Goal: Communication & Community: Answer question/provide support

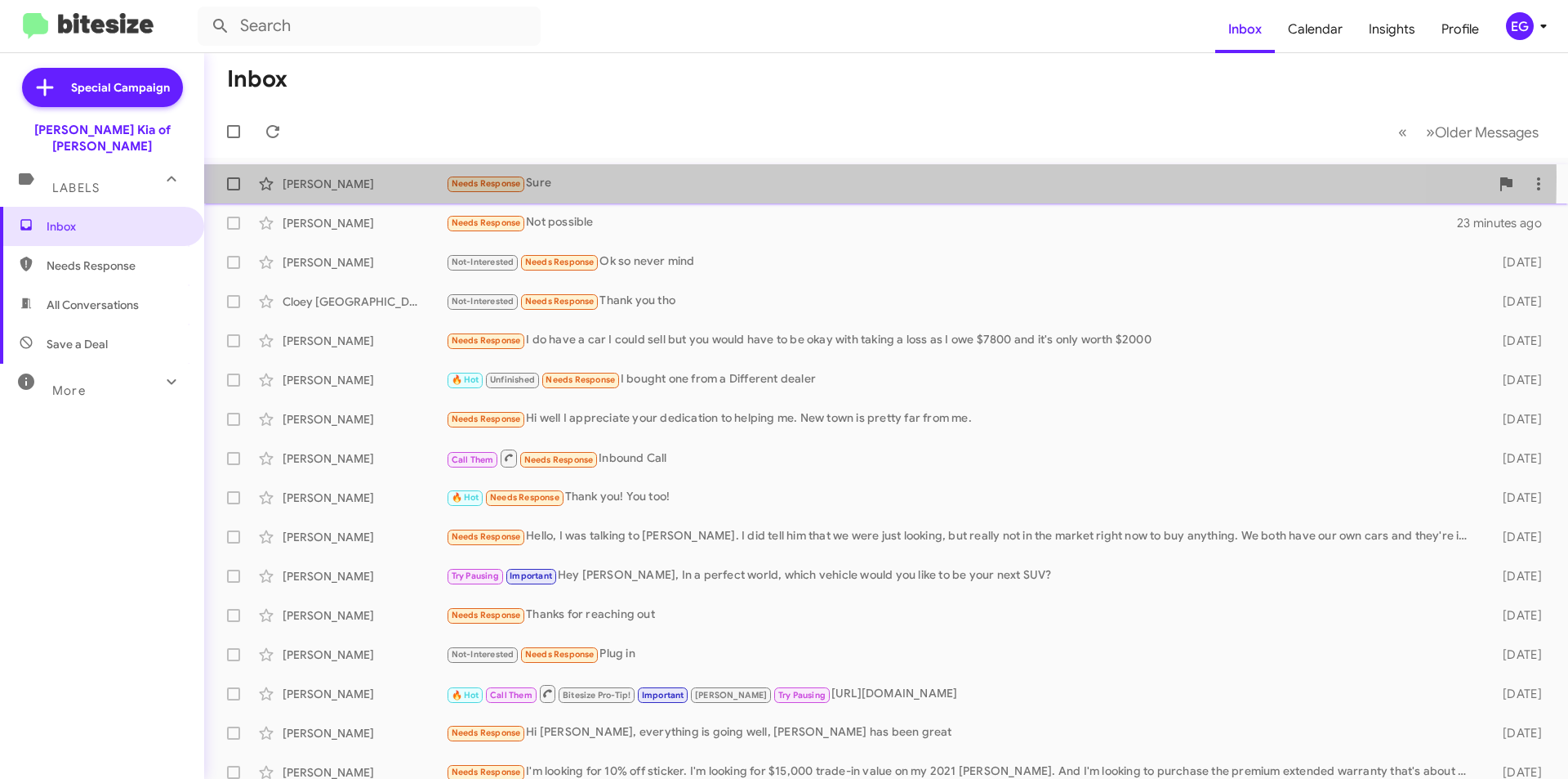
click at [661, 176] on div "Needs Response Sure" at bounding box center [968, 183] width 1044 height 19
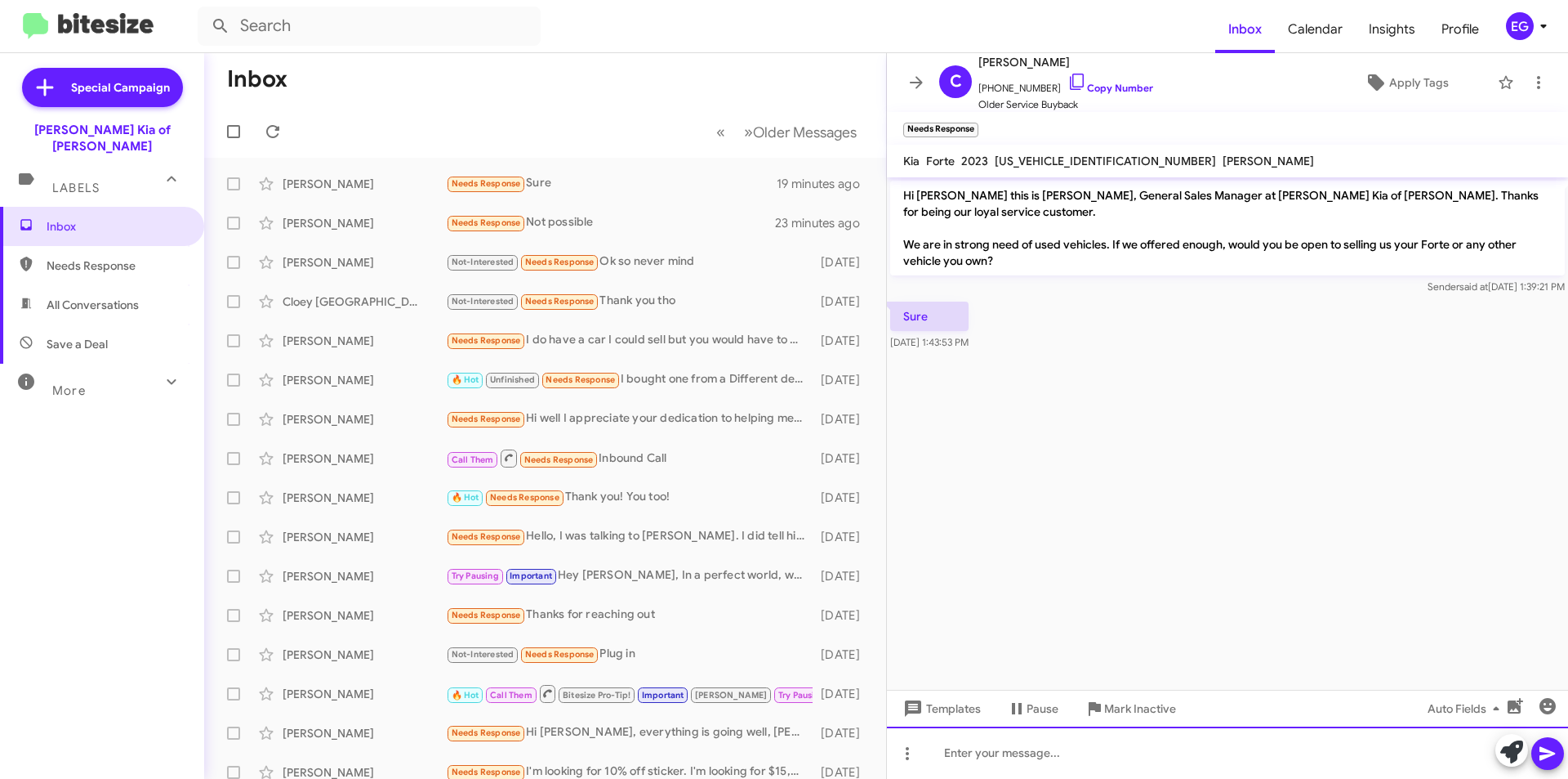
click at [1025, 750] on div at bounding box center [1228, 752] width 681 height 52
click at [1552, 756] on icon at bounding box center [1548, 754] width 20 height 20
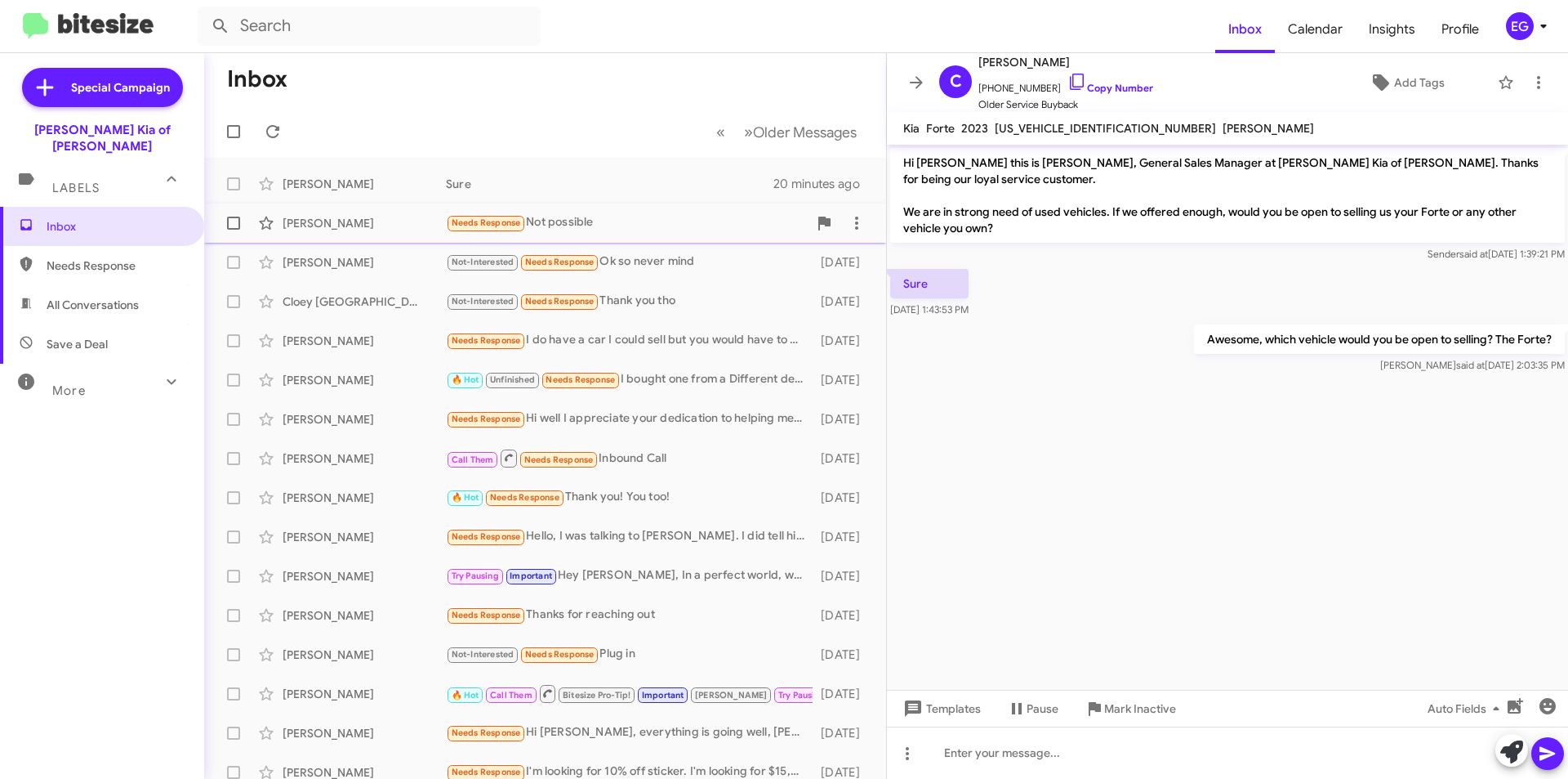
click at [581, 206] on span "Phyllis Burt Needs Response Not possible 23 minutes ago" at bounding box center [545, 223] width 682 height 39
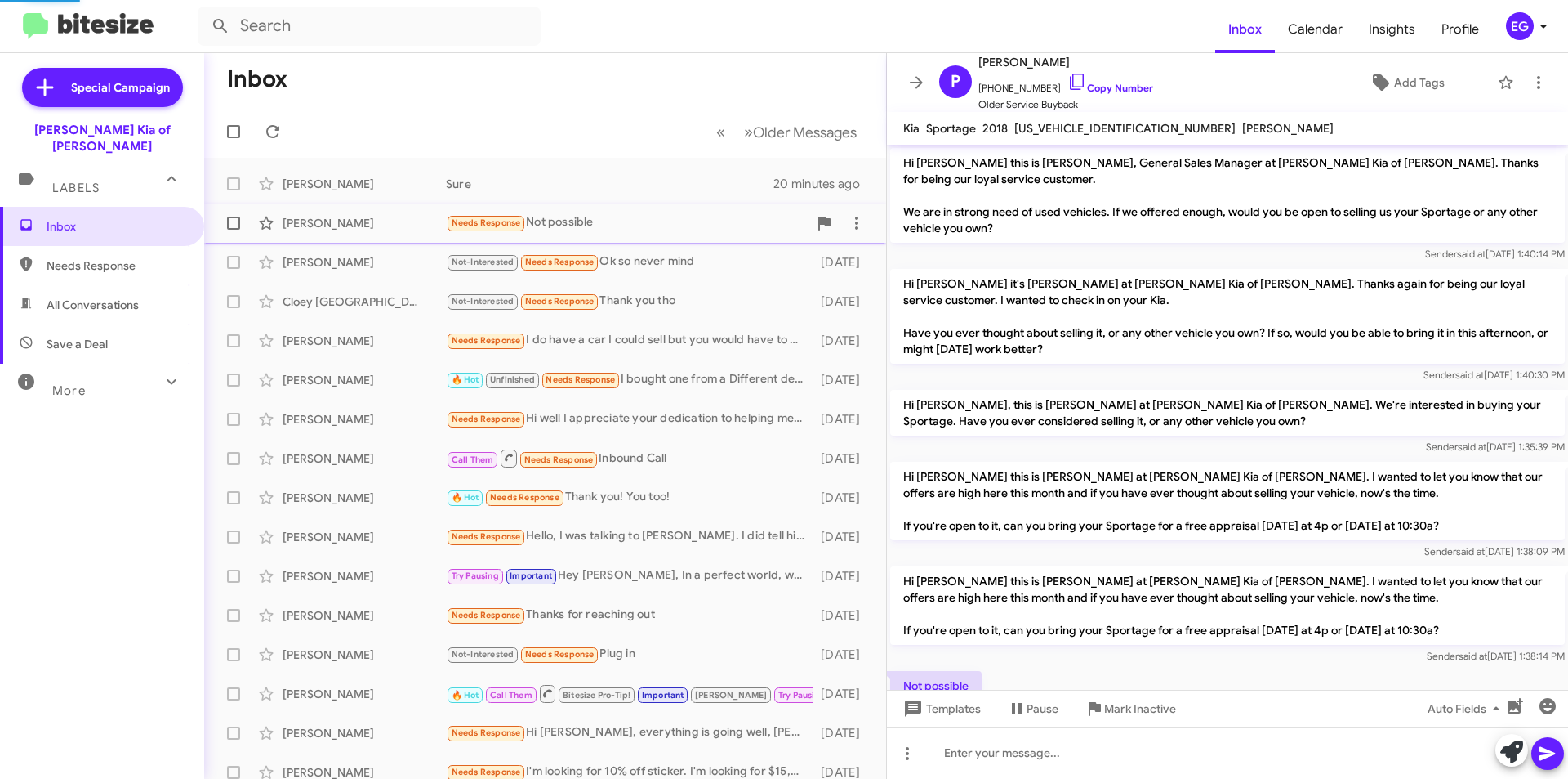
scroll to position [58, 0]
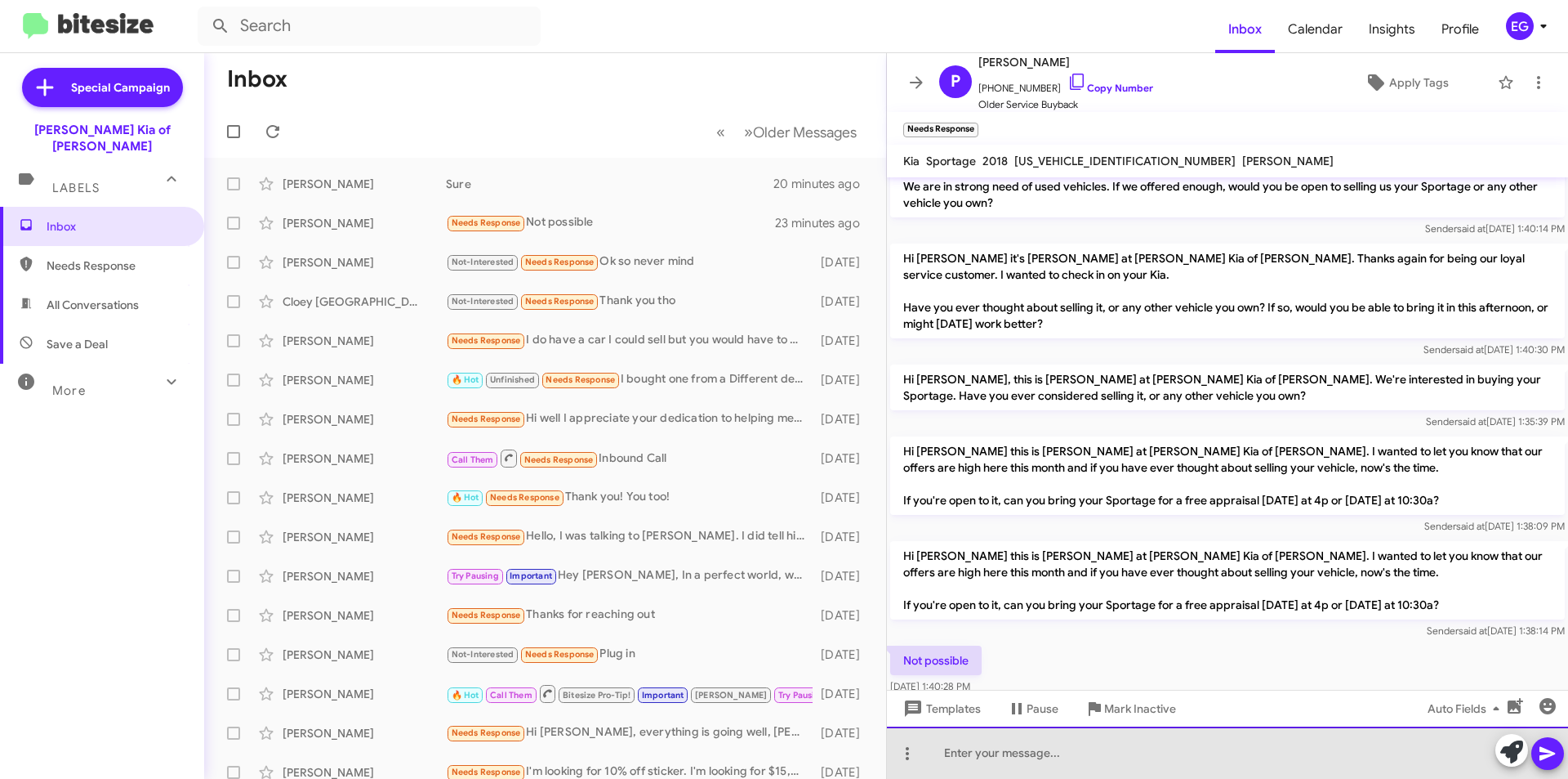
click at [981, 755] on div at bounding box center [1228, 752] width 681 height 52
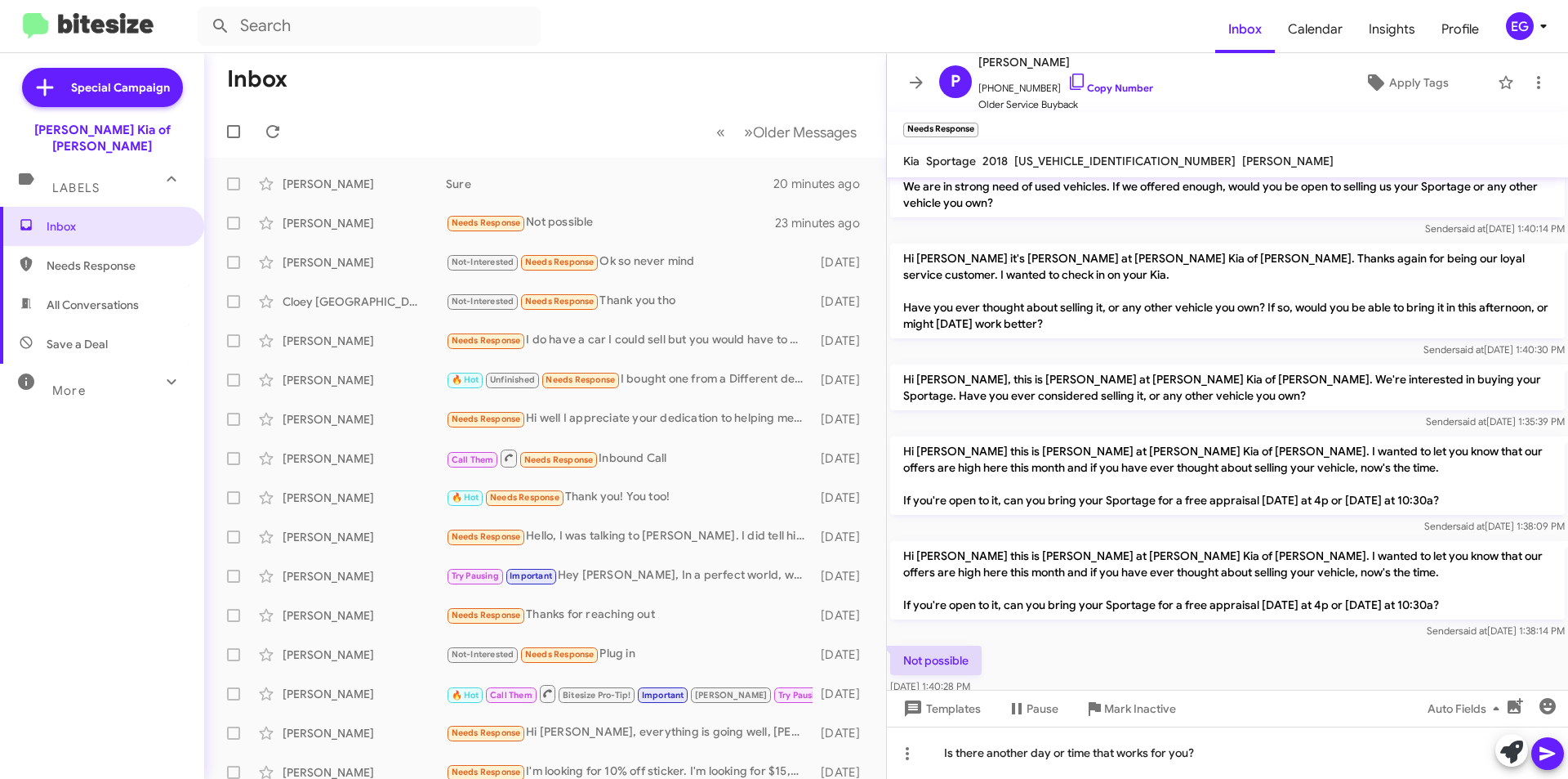
click at [1543, 757] on icon at bounding box center [1547, 753] width 16 height 14
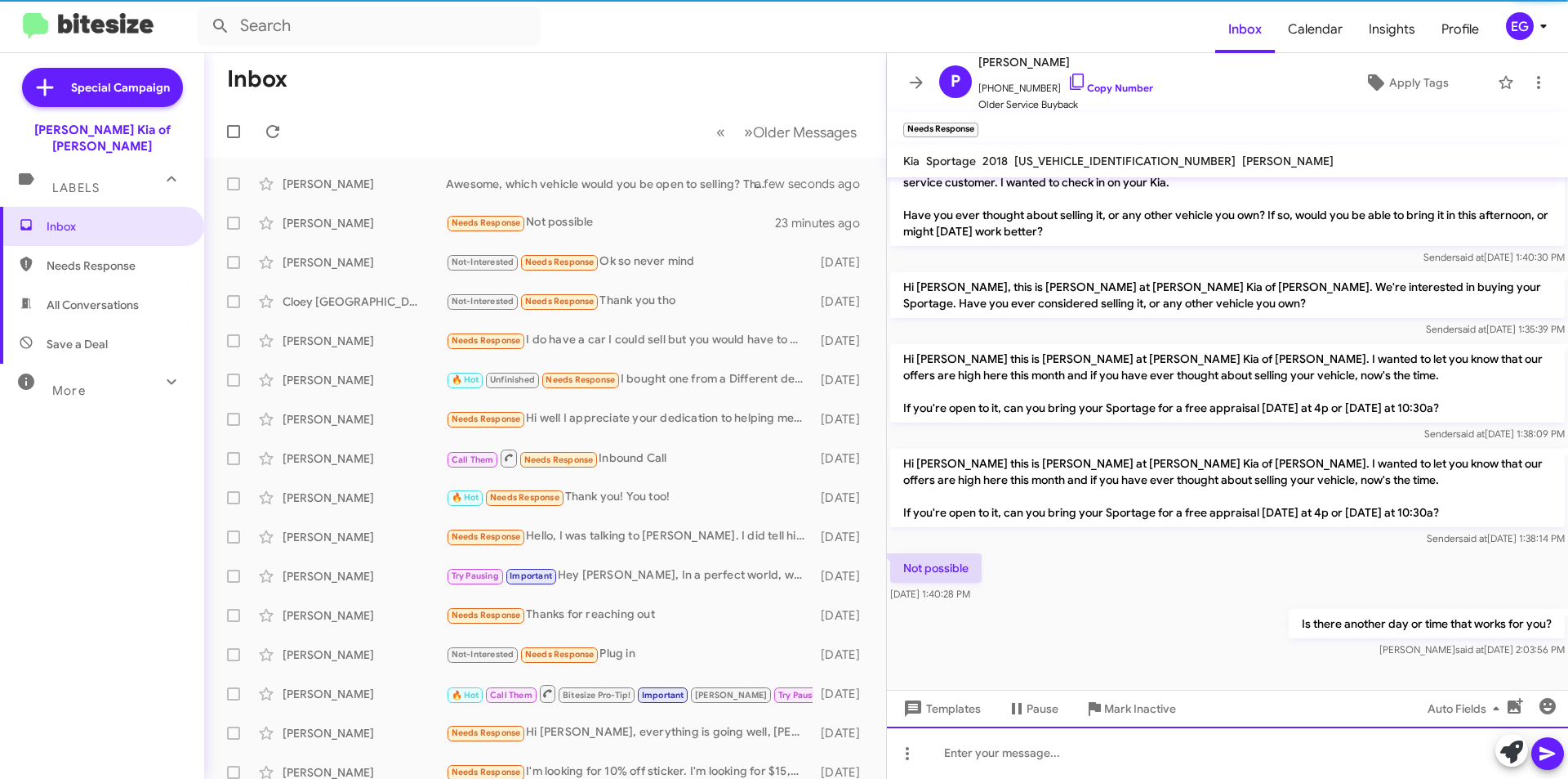
scroll to position [118, 0]
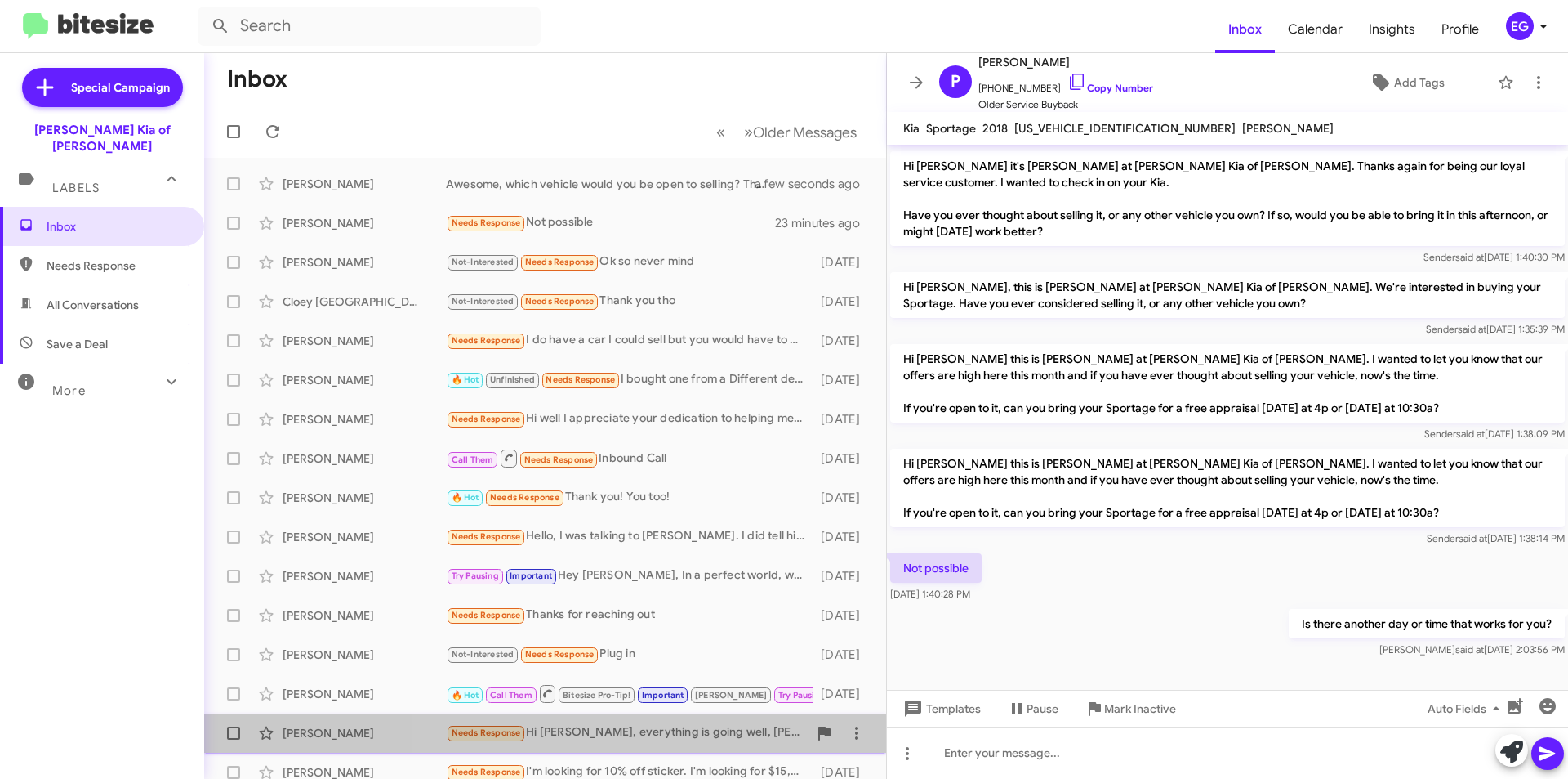
click at [741, 737] on div "Needs Response Hi Stephen, everything is going well, dean has been great" at bounding box center [627, 732] width 361 height 19
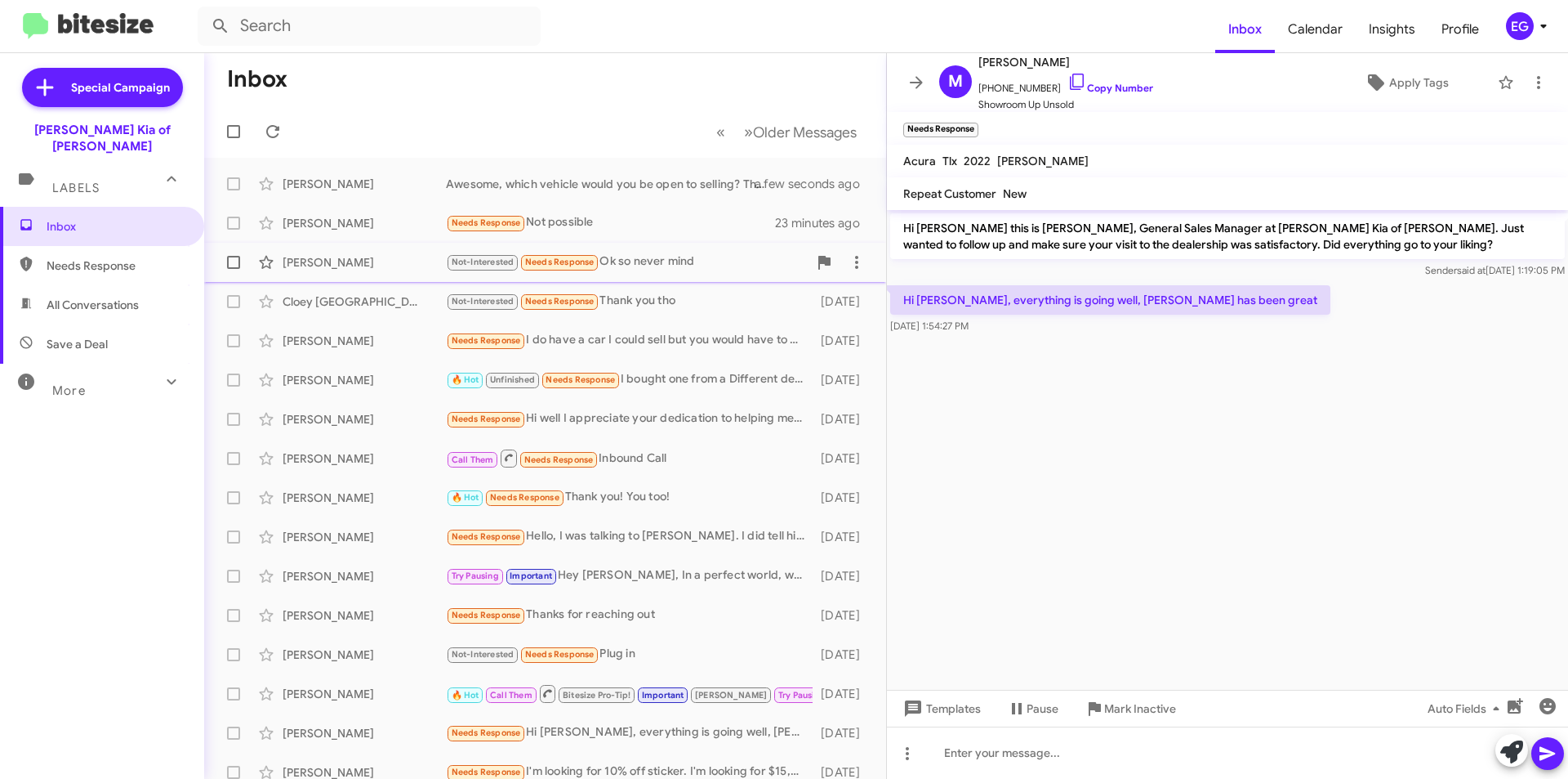
click at [655, 271] on div "Not-Interested Needs Response Ok so never mind" at bounding box center [627, 262] width 361 height 19
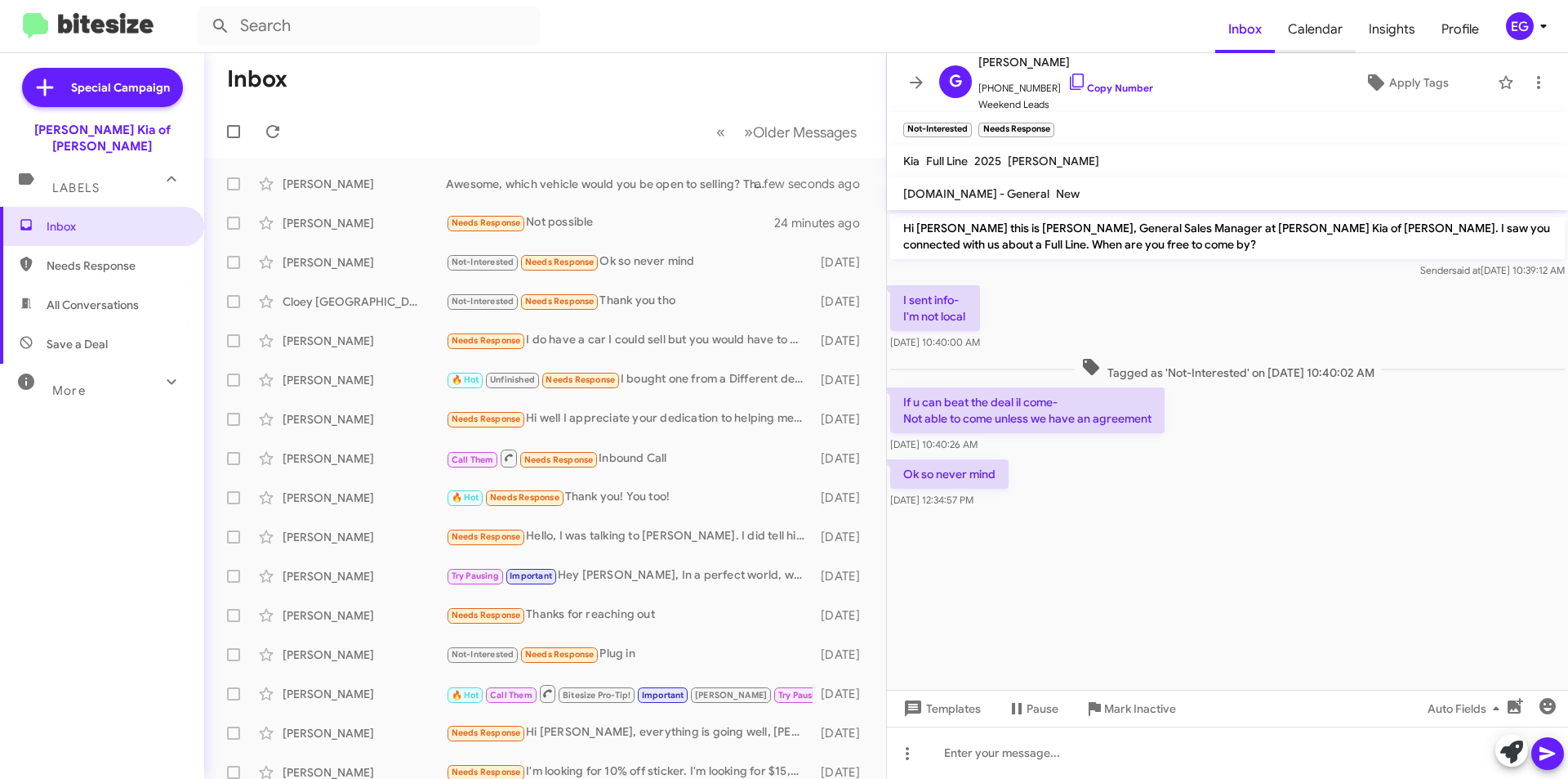
click at [1327, 39] on span "Calendar" at bounding box center [1315, 29] width 81 height 47
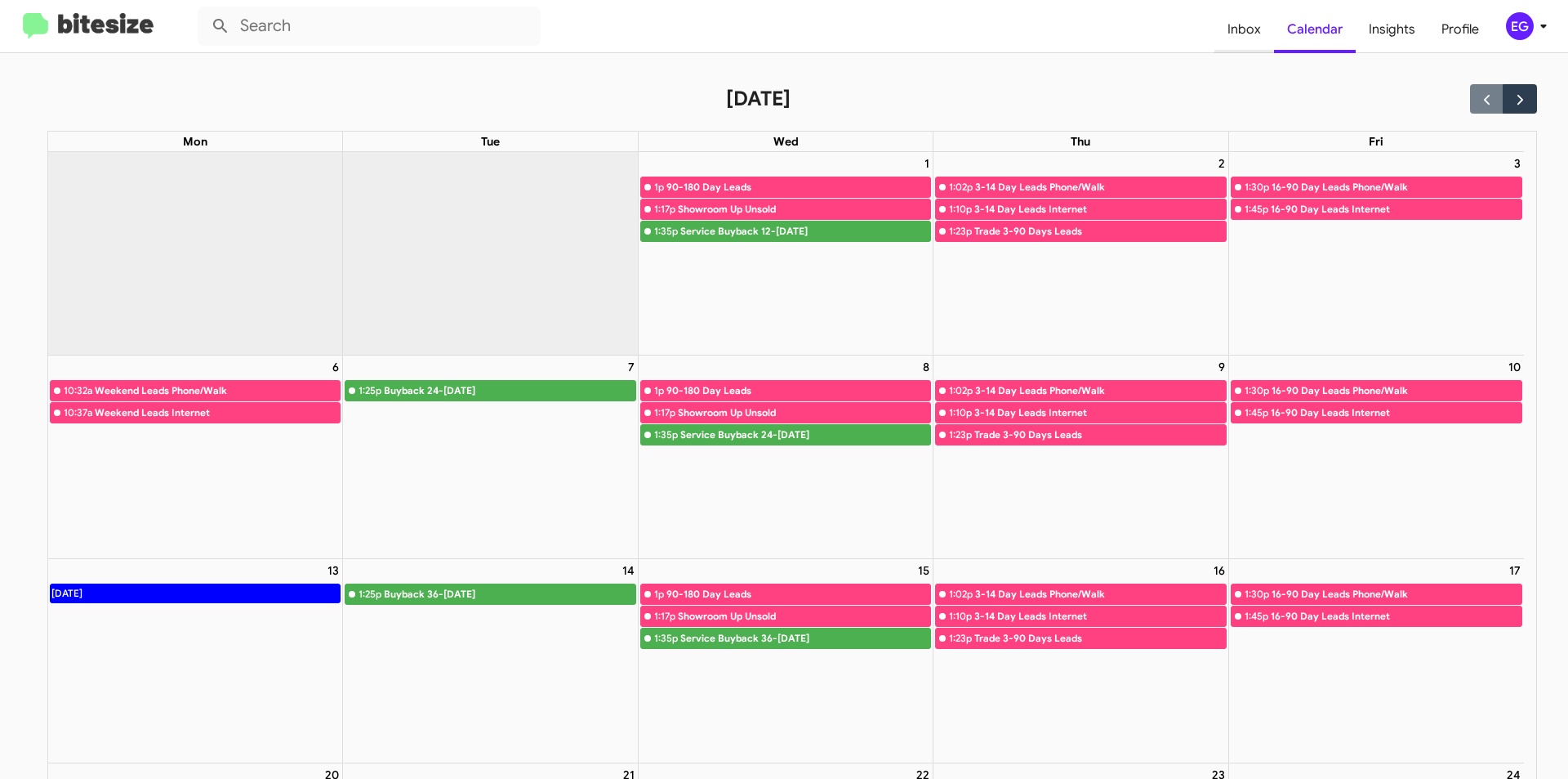
click at [1261, 33] on span "Inbox" at bounding box center [1245, 29] width 60 height 47
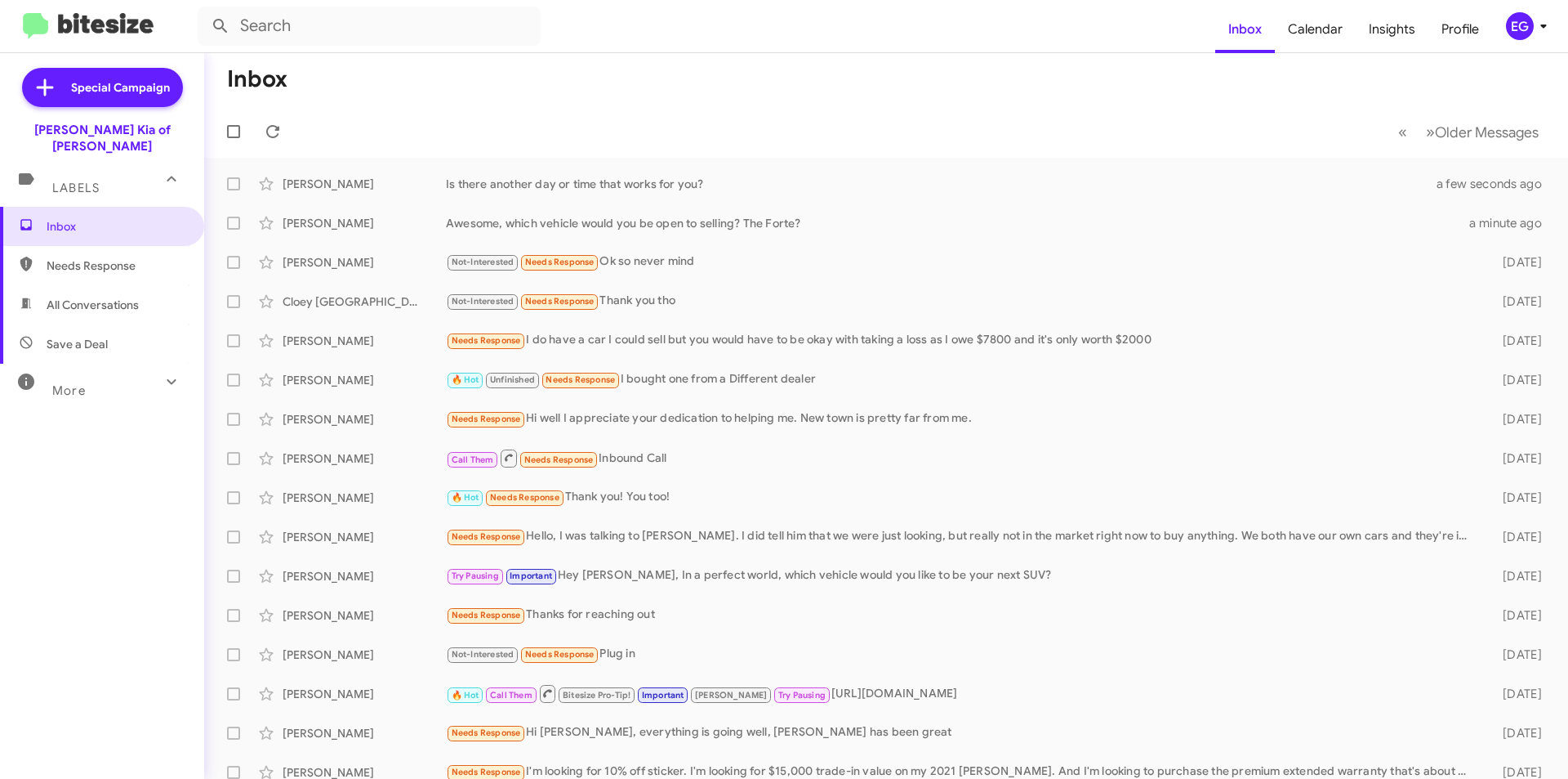
click at [74, 336] on span "Save a Deal" at bounding box center [77, 344] width 61 height 17
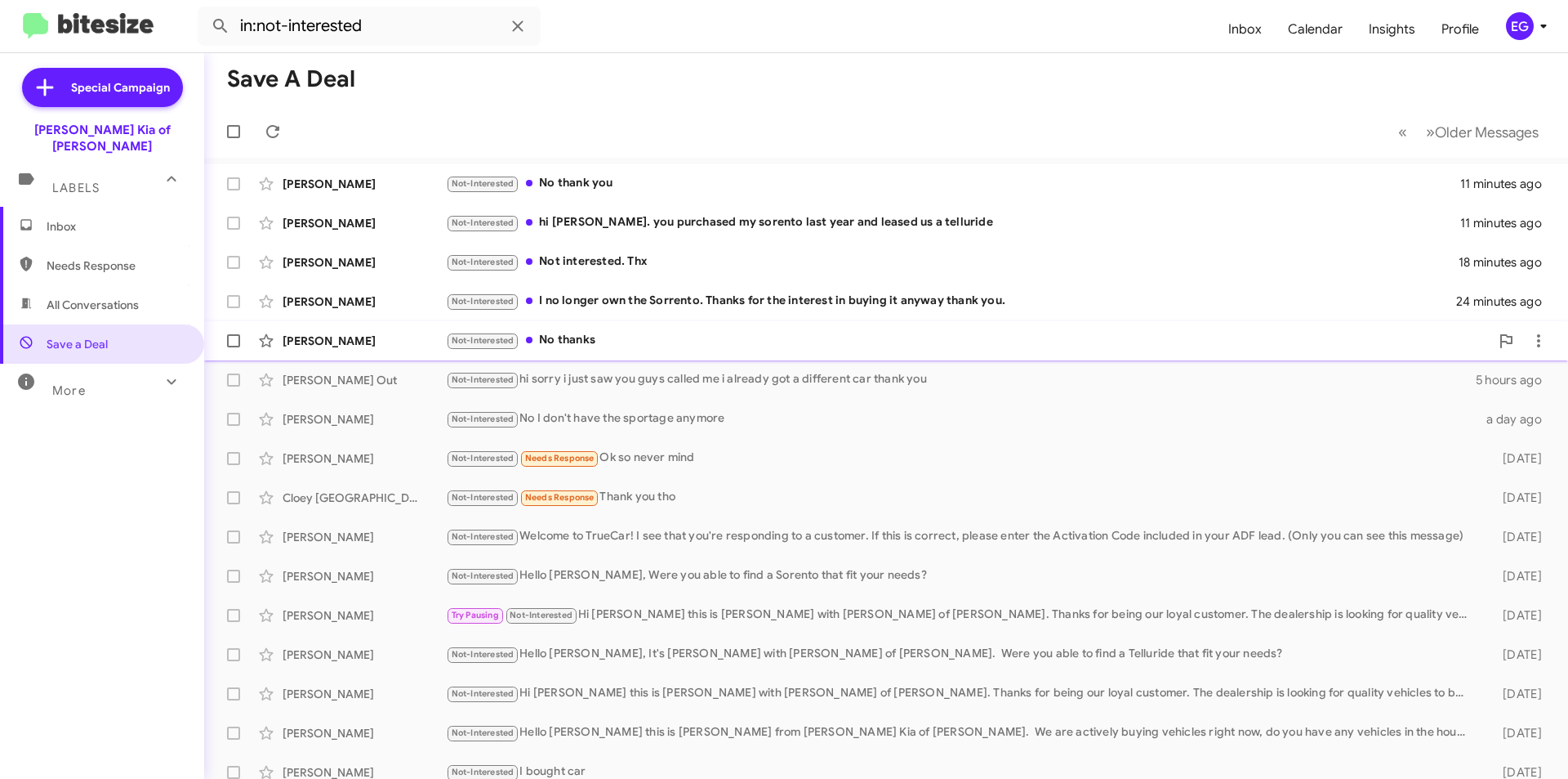
click at [619, 326] on div "Francesca Pollastrone Not-Interested No thanks 24 minutes ago" at bounding box center [886, 340] width 1338 height 32
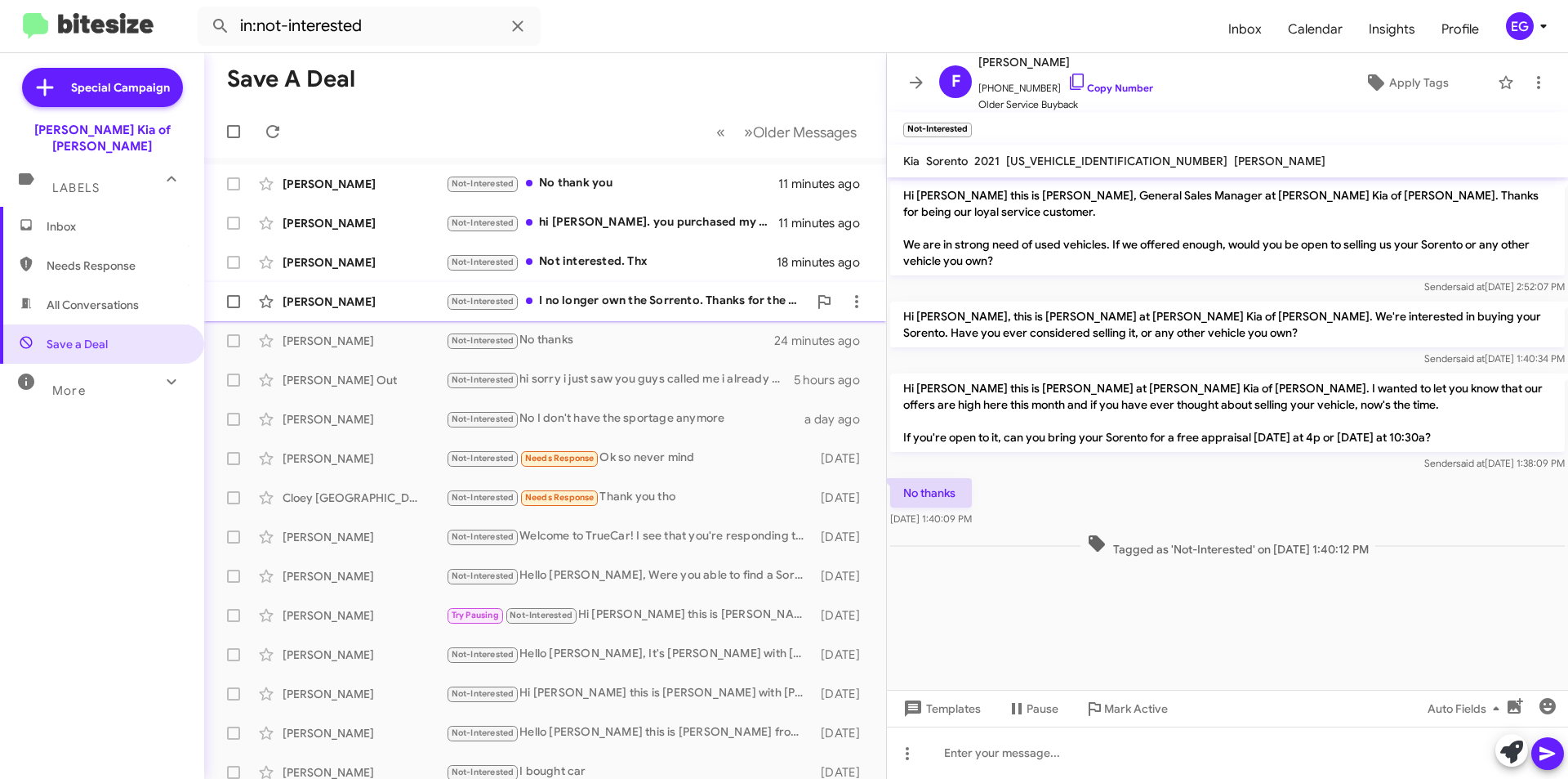
click at [614, 308] on div "Not-Interested I no longer own the Sorrento. Thanks for the interest in buying …" at bounding box center [627, 301] width 361 height 19
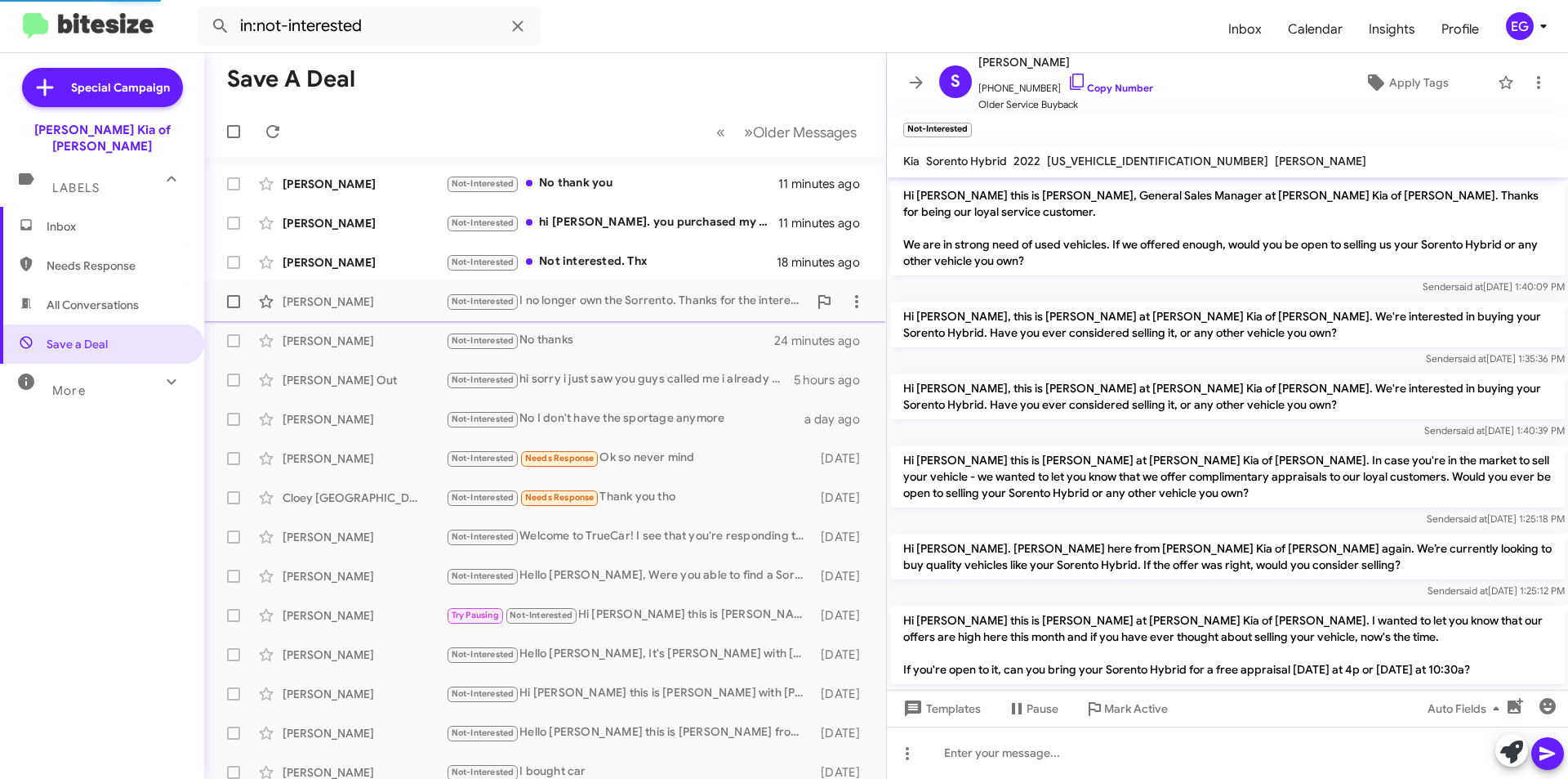
scroll to position [136, 0]
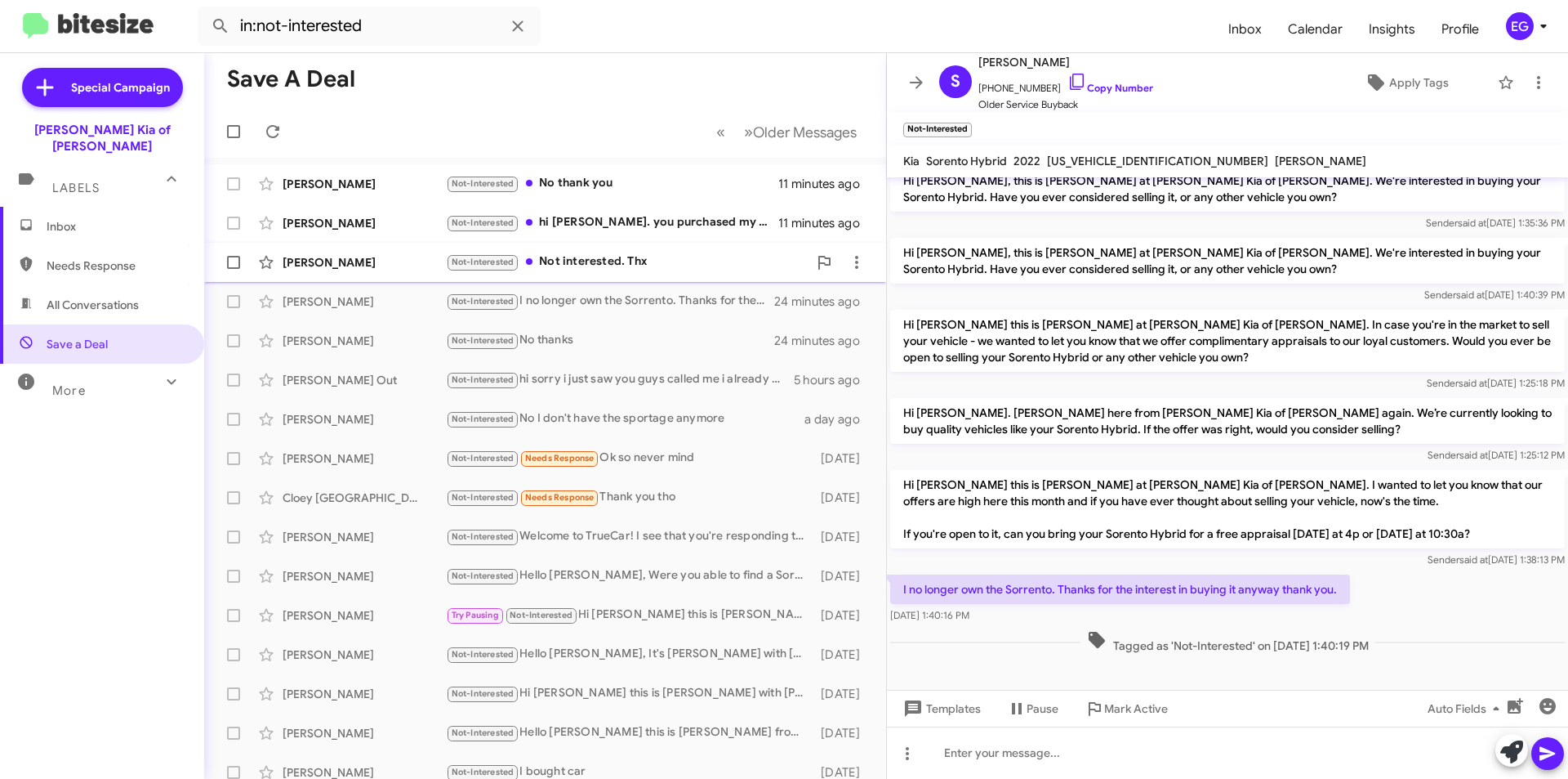
click at [609, 273] on div "Susan Garneau Not-Interested Not interested. Thx 18 minutes ago" at bounding box center [544, 262] width 656 height 32
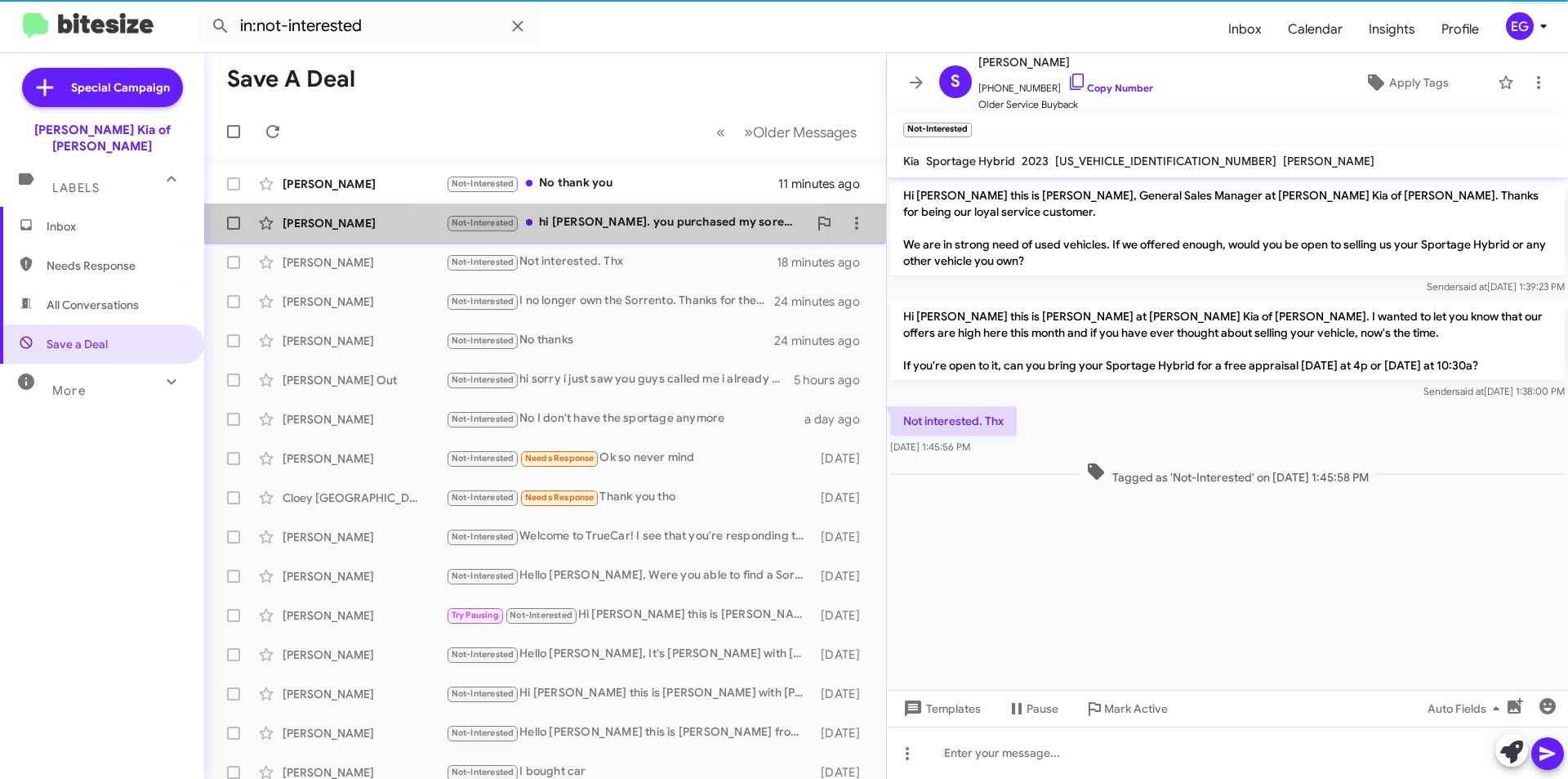
click at [607, 216] on div "Not-Interested hi stephen. you purchased my sorento last year and leased us a t…" at bounding box center [627, 223] width 361 height 19
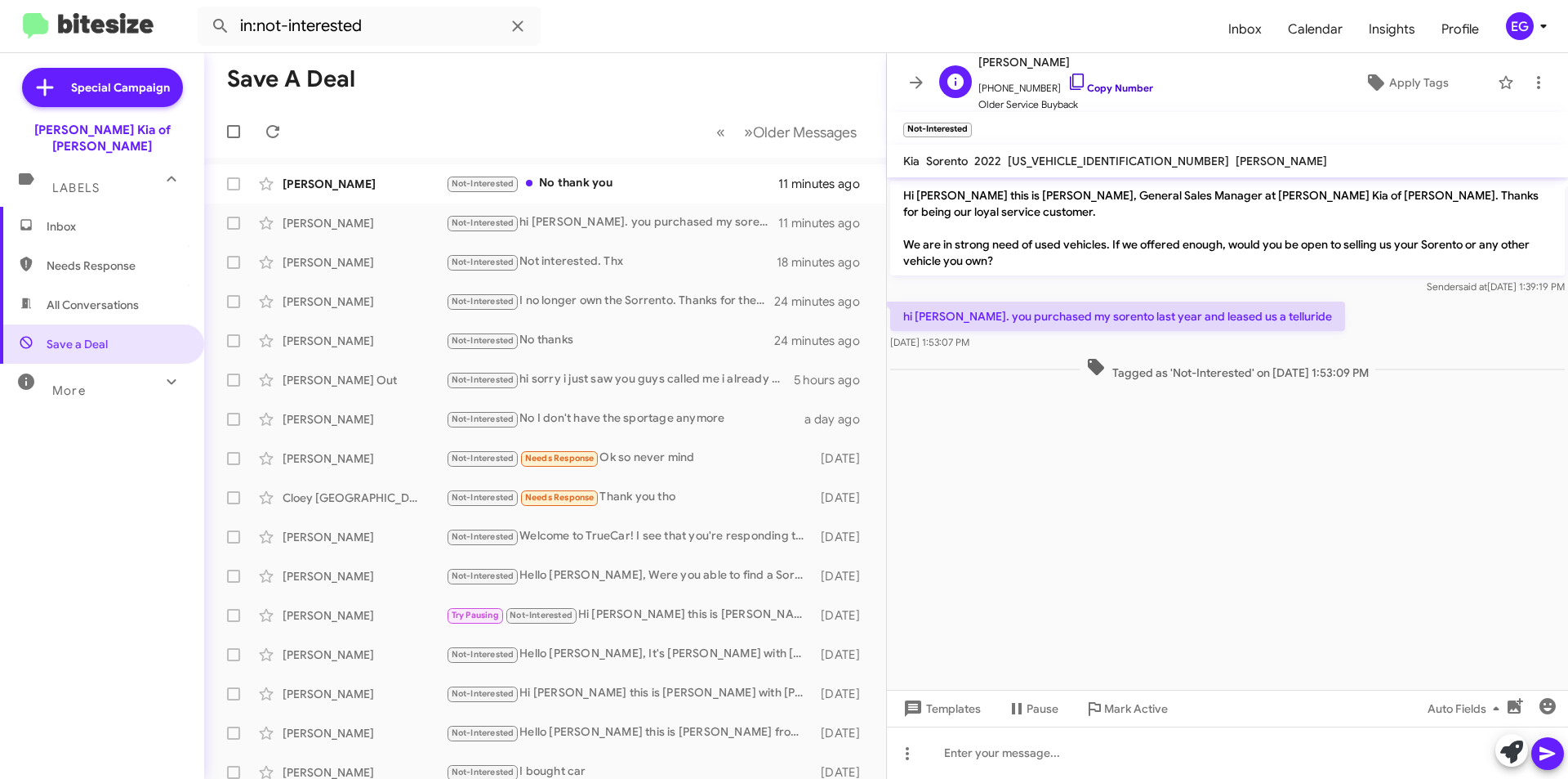
click at [1133, 87] on link "Copy Number" at bounding box center [1110, 87] width 86 height 12
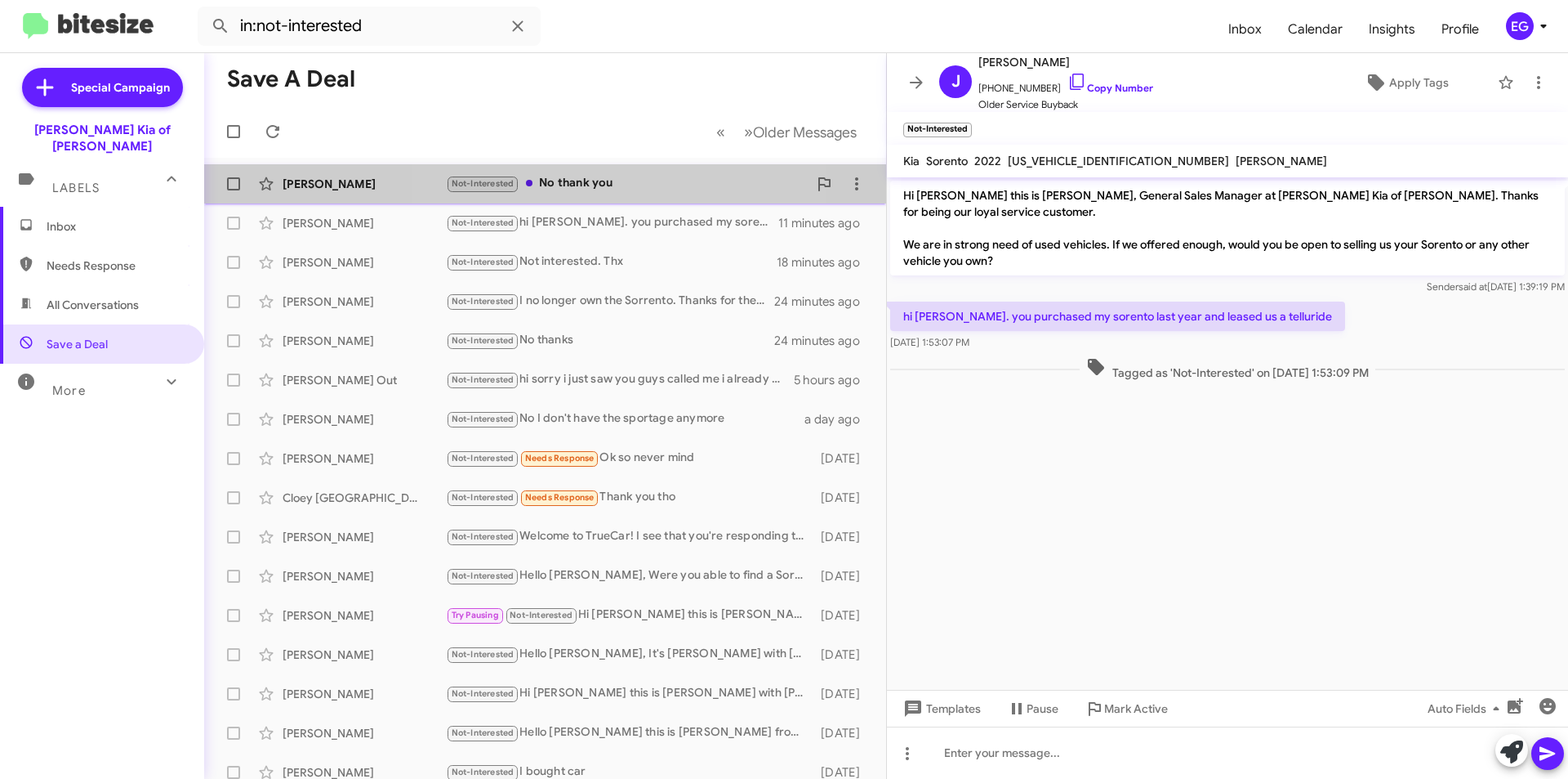
click at [547, 182] on div "Not-Interested No thank you" at bounding box center [627, 183] width 361 height 19
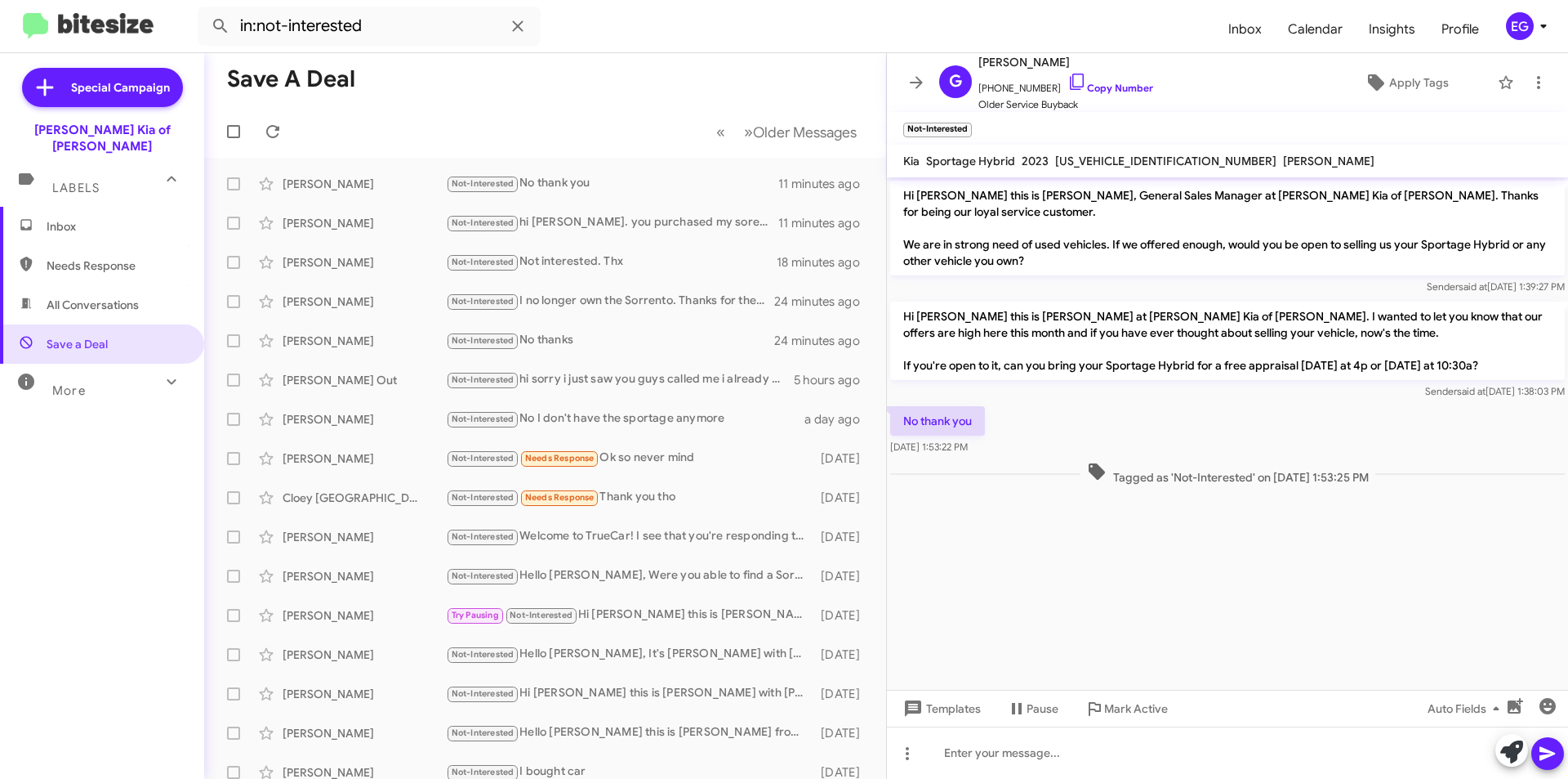
click at [88, 297] on span "All Conversations" at bounding box center [92, 305] width 92 height 17
type input "in:all-conversations"
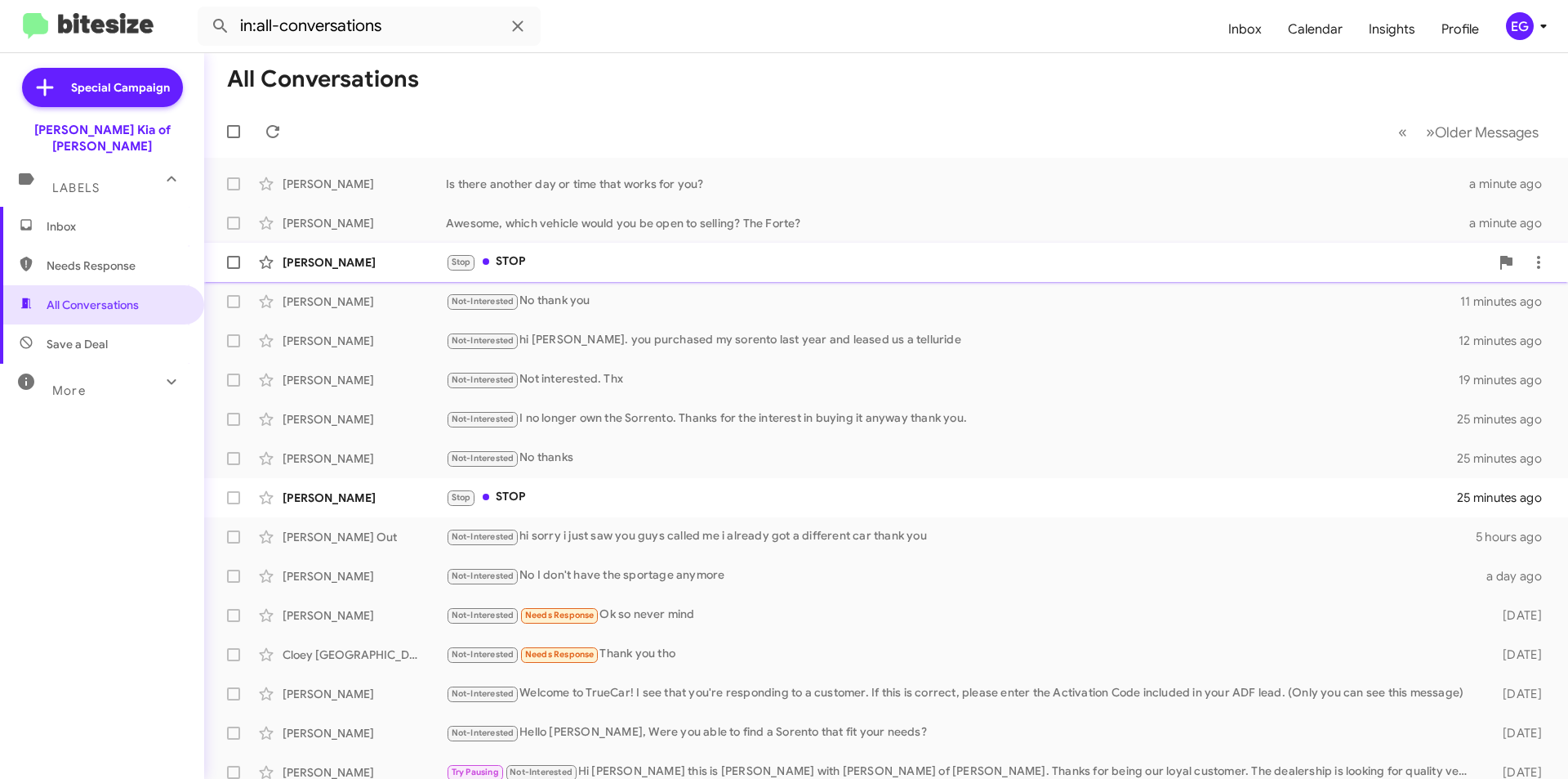
click at [636, 249] on div "Emma Vankirk Stop STOP 11 minutes ago" at bounding box center [886, 262] width 1338 height 32
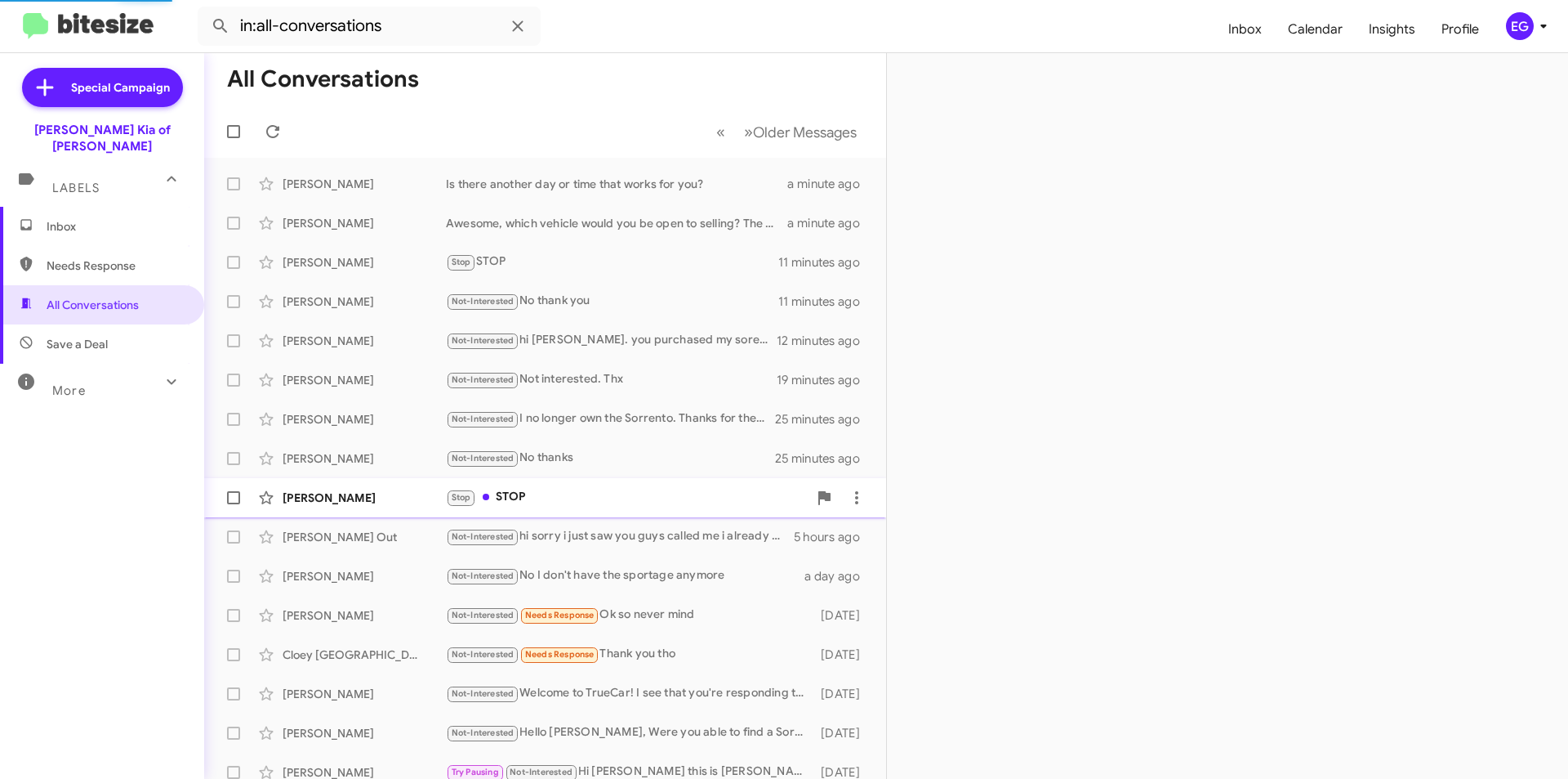
click at [529, 490] on div "Stop STOP" at bounding box center [627, 497] width 361 height 19
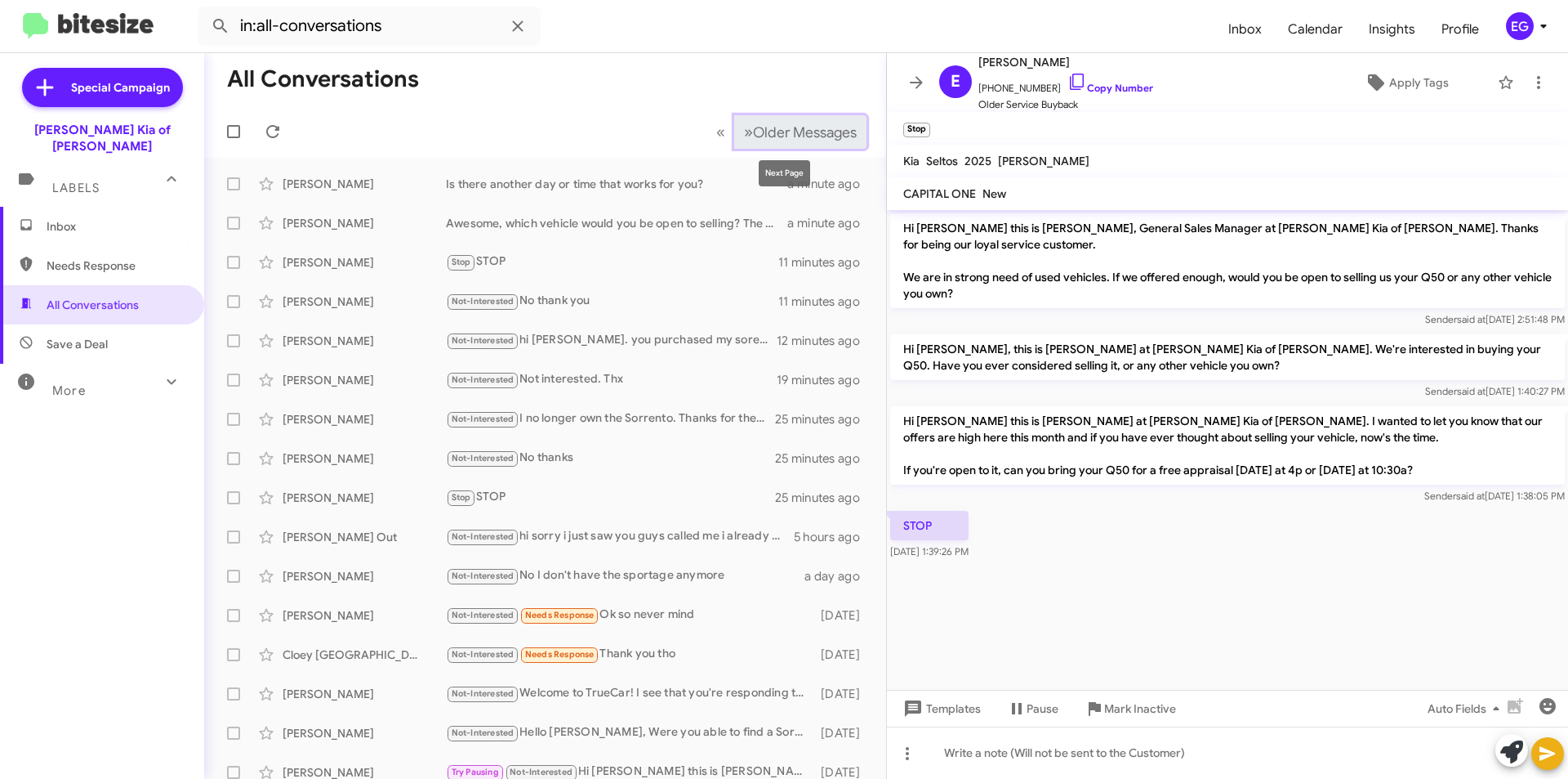
click at [779, 130] on span "Older Messages" at bounding box center [804, 132] width 104 height 18
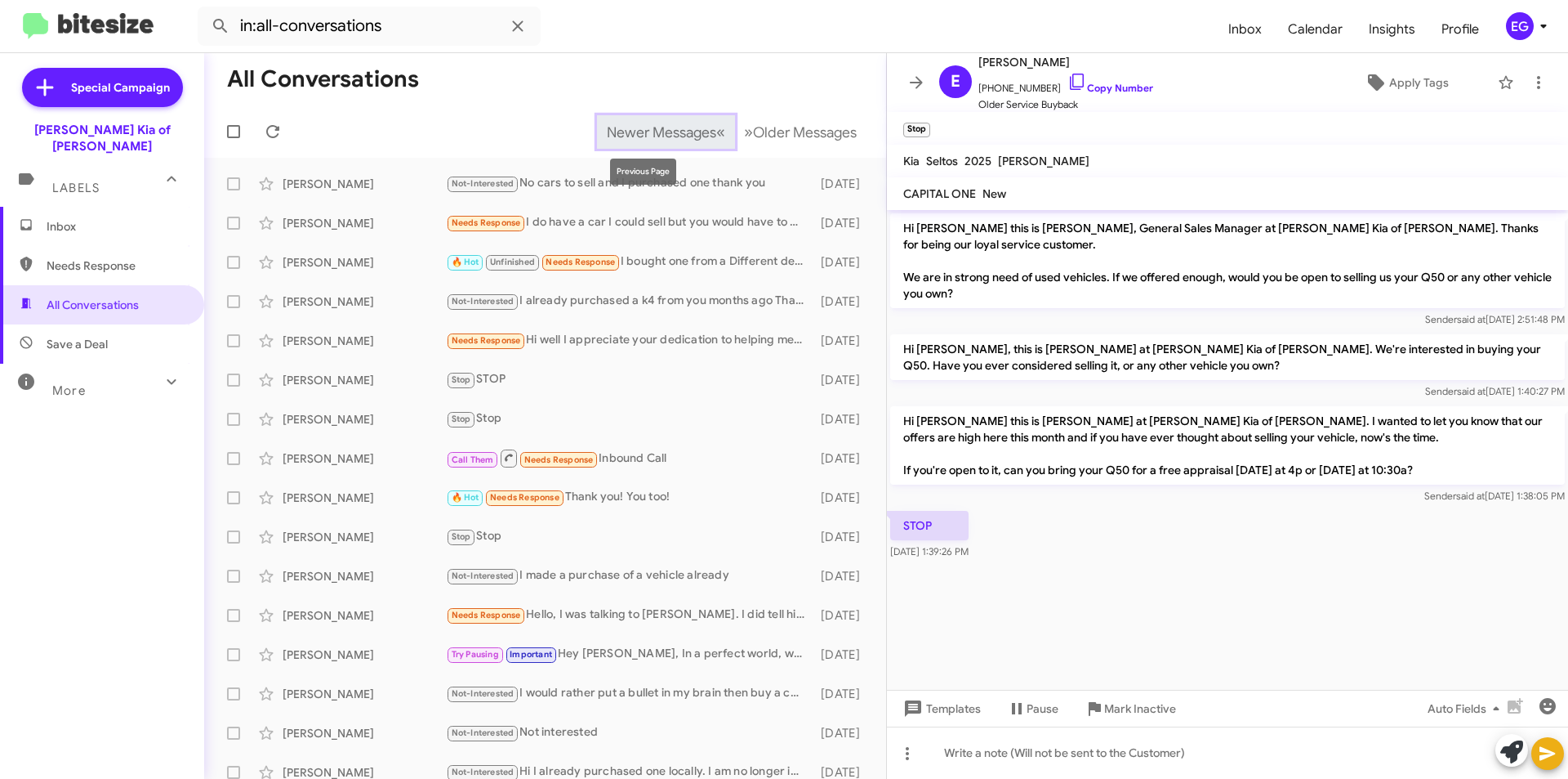
click at [634, 120] on button "Newer Messages « Previous" at bounding box center [666, 132] width 138 height 33
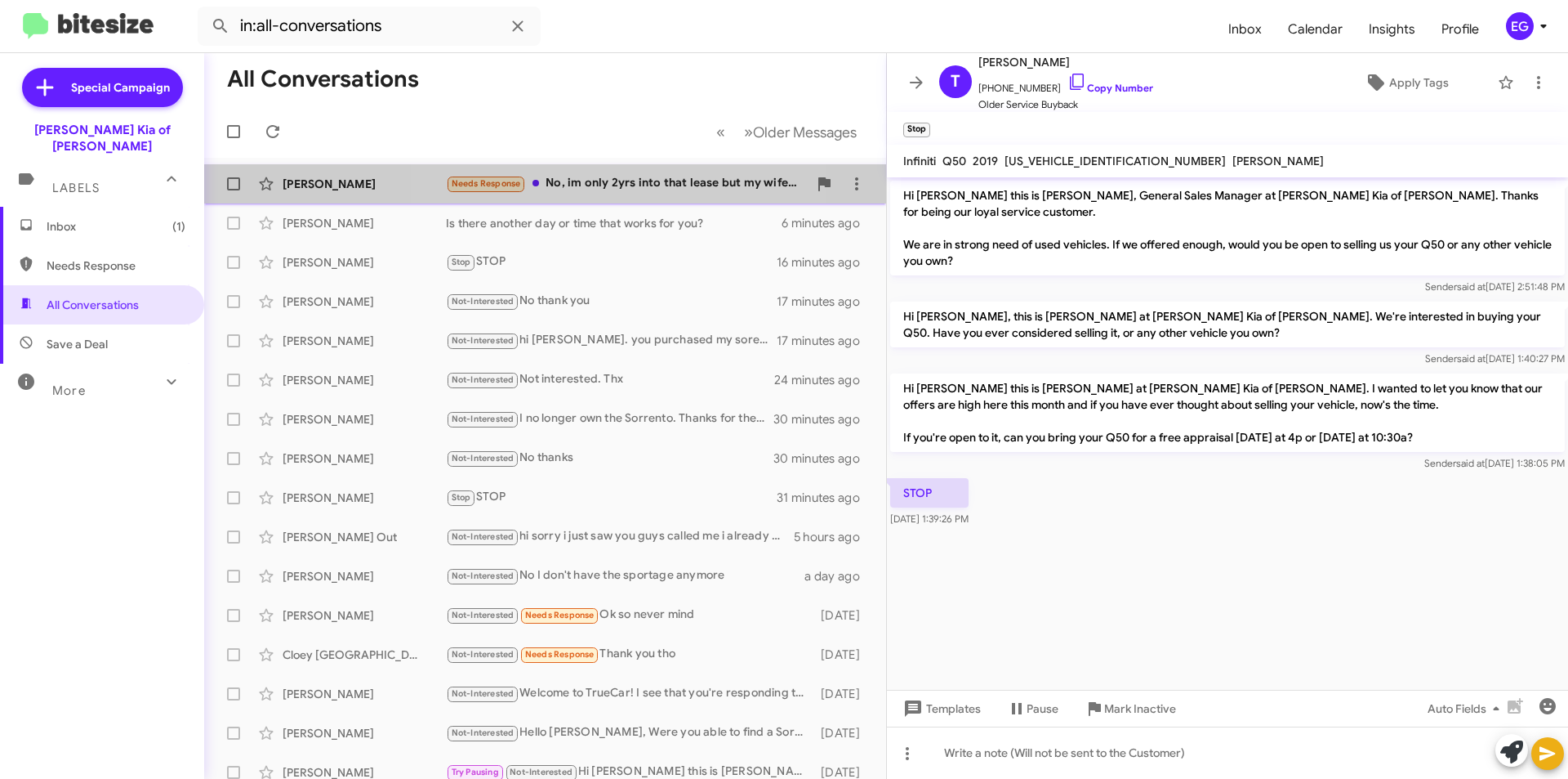
click at [600, 200] on span "[PERSON_NAME] Needs Response No, im only 2yrs into that lease but my wife's lea…" at bounding box center [545, 184] width 682 height 39
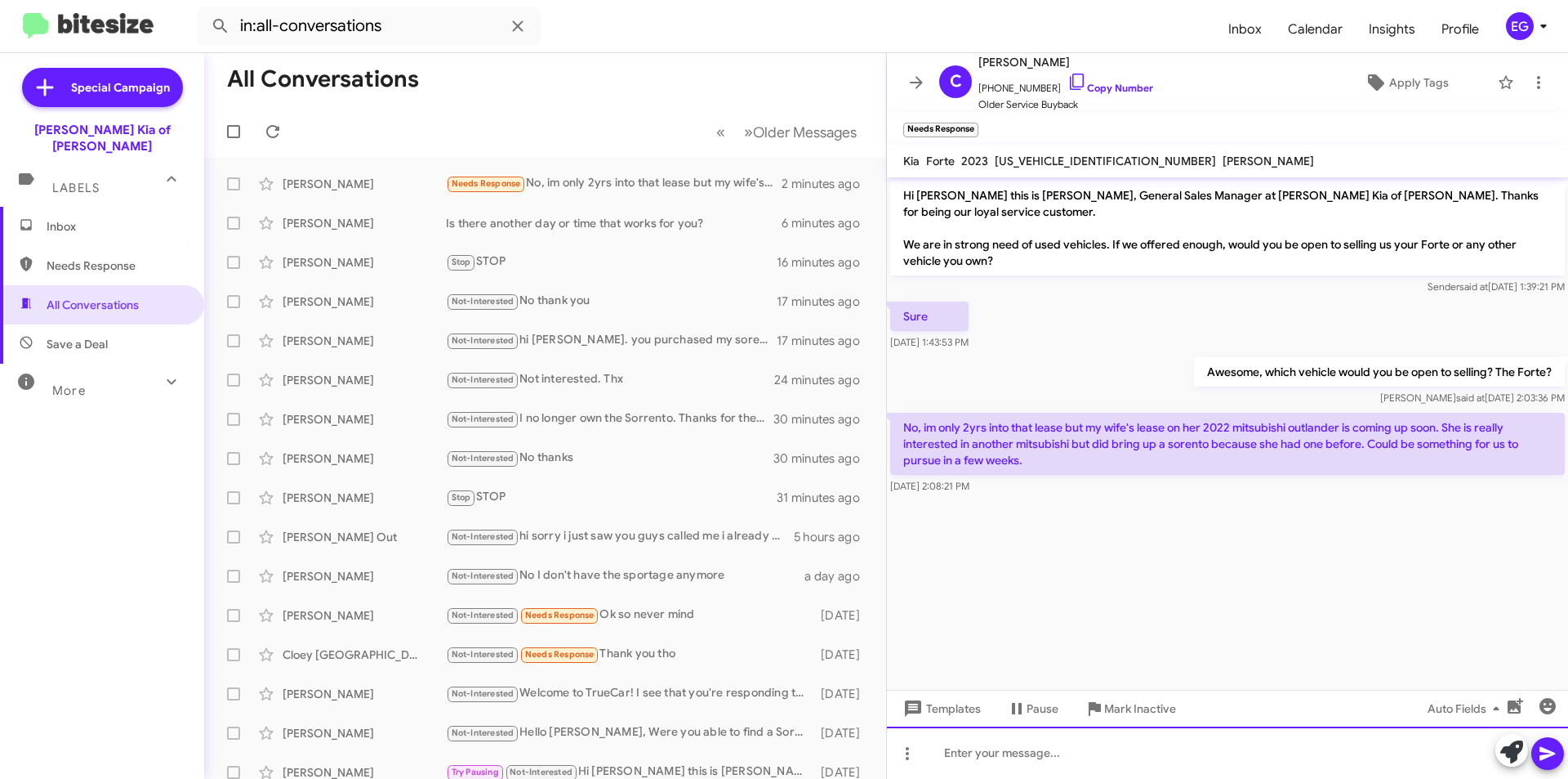
click at [961, 761] on div at bounding box center [1228, 752] width 681 height 52
click at [1549, 747] on icon at bounding box center [1548, 754] width 20 height 20
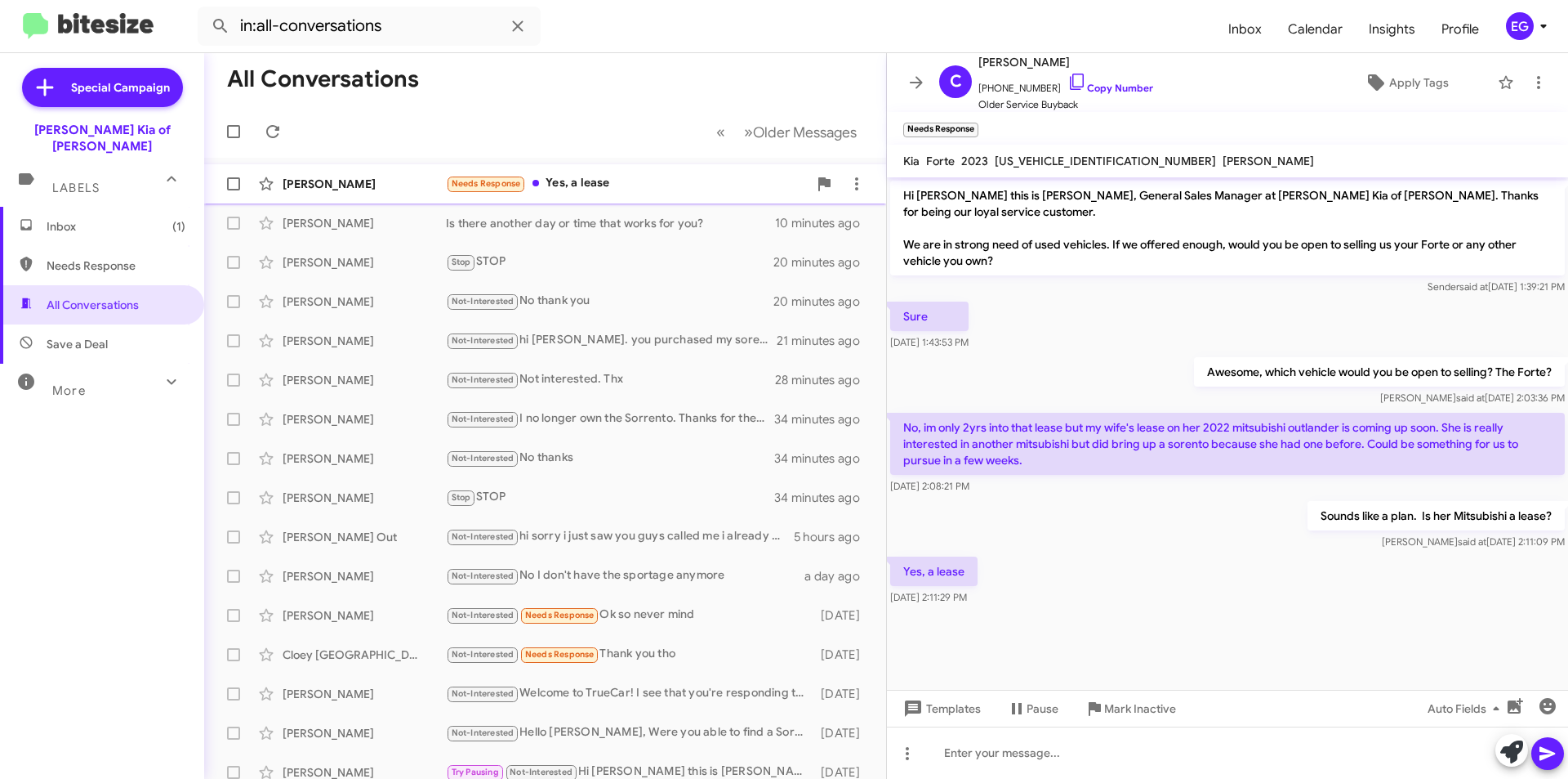
click at [594, 192] on div "Needs Response Yes, a lease" at bounding box center [627, 183] width 361 height 19
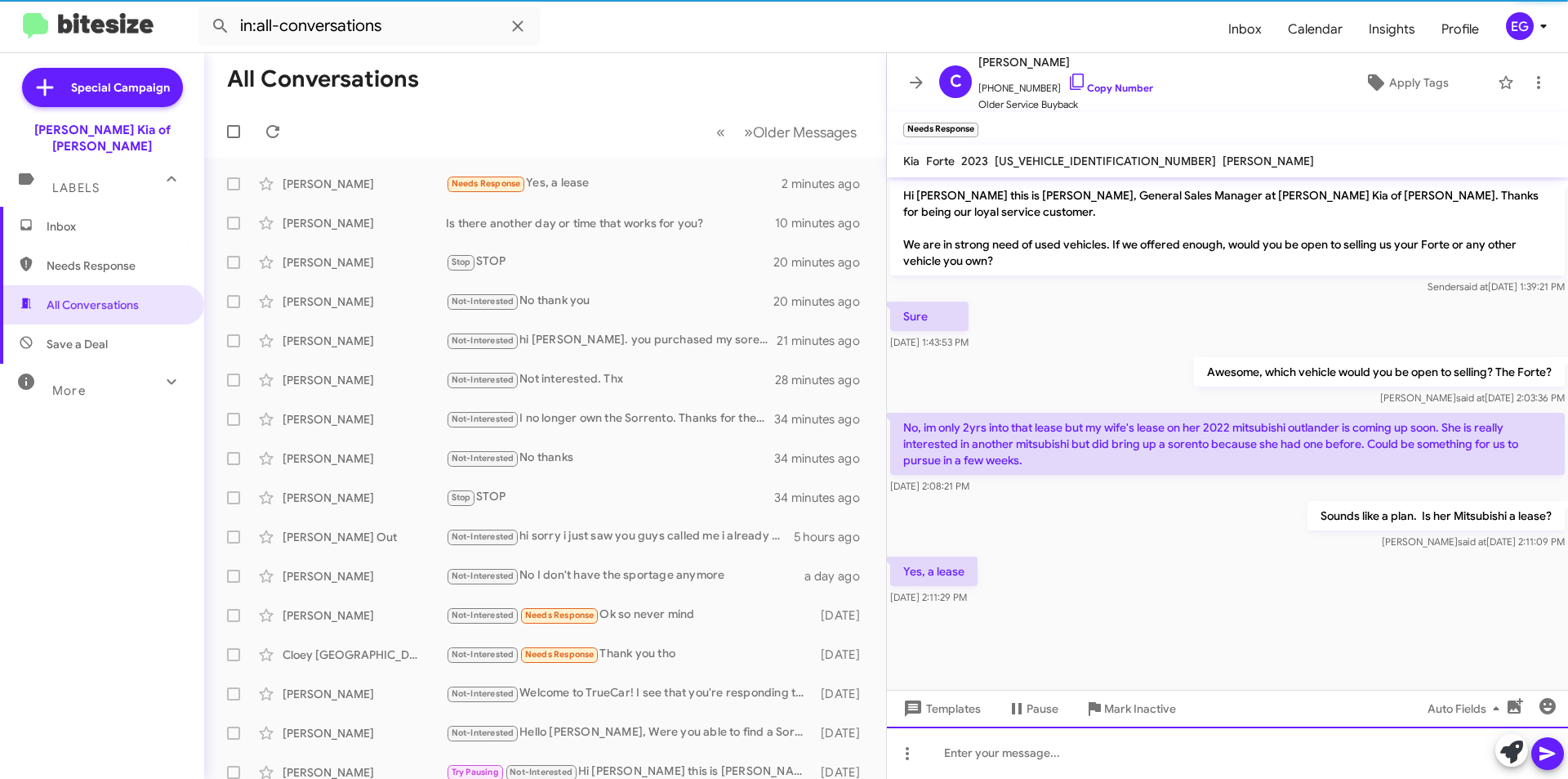
click at [1006, 754] on div at bounding box center [1228, 752] width 681 height 52
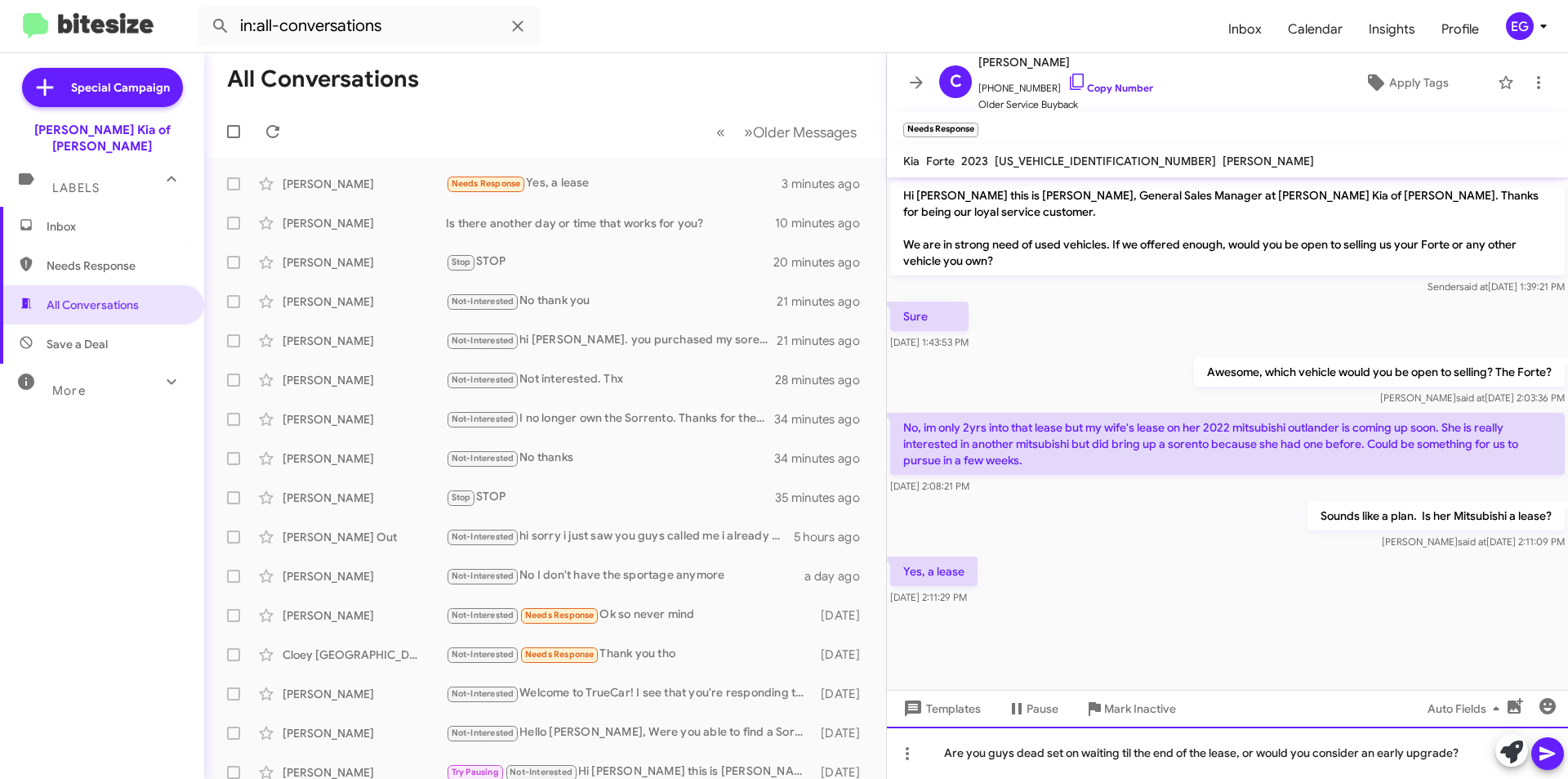
click at [945, 751] on div "Are you guys dead set on waiting til the end of the lease, or would you conside…" at bounding box center [1228, 752] width 681 height 52
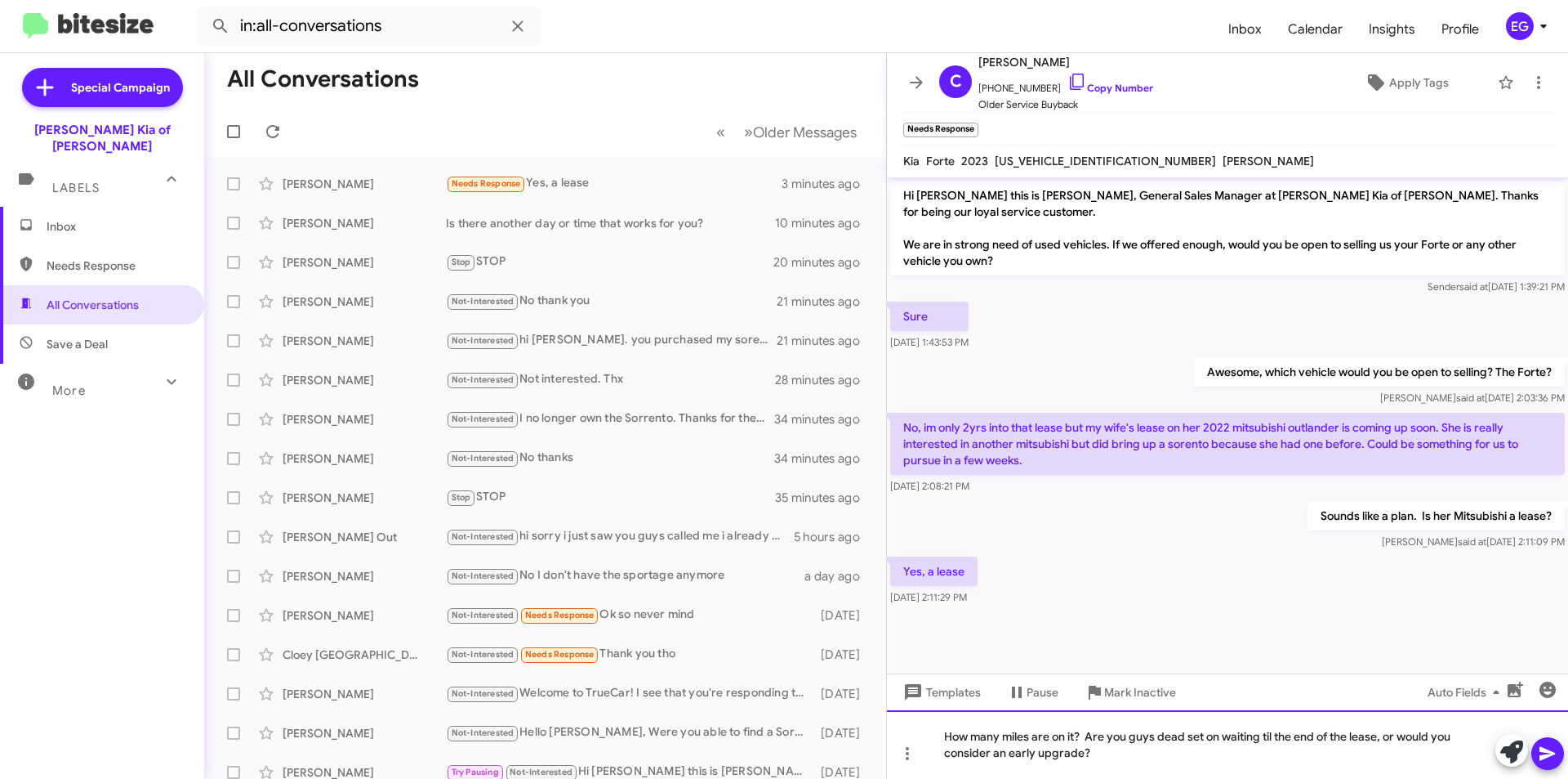
click at [954, 737] on div "How many miles are on it? Are you guys dead set on waiting til the end of the l…" at bounding box center [1228, 744] width 681 height 69
click at [1299, 736] on div "About how many miles are on it? Are you guys dead set on waiting til the end of…" at bounding box center [1228, 744] width 681 height 69
click at [1548, 753] on icon at bounding box center [1548, 754] width 20 height 20
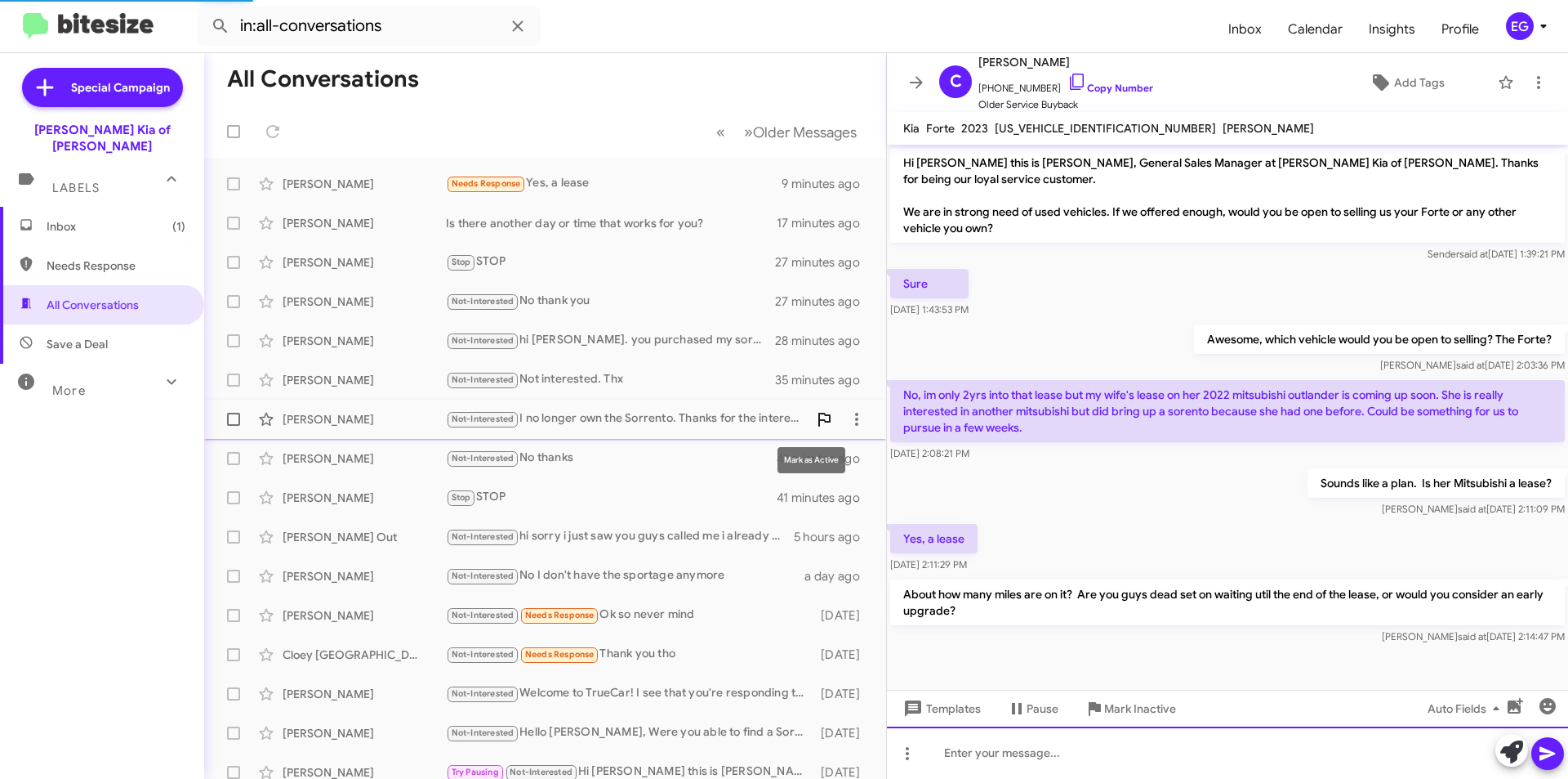
scroll to position [63, 0]
